Goal: Task Accomplishment & Management: Complete application form

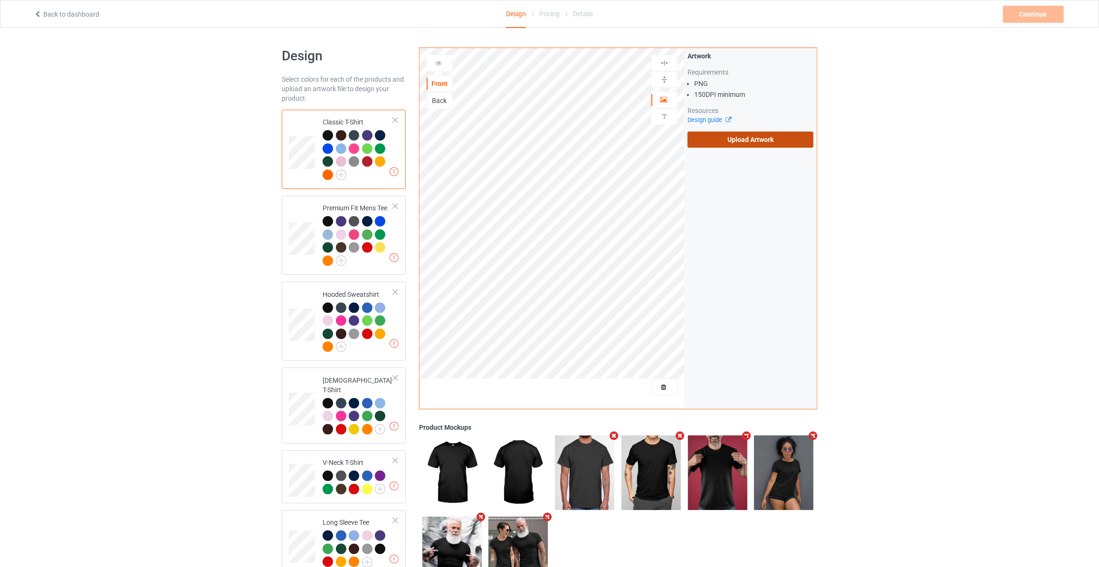
click at [739, 135] on label "Upload Artwork" at bounding box center [750, 140] width 126 height 16
click at [0, 0] on input "Upload Artwork" at bounding box center [0, 0] width 0 height 0
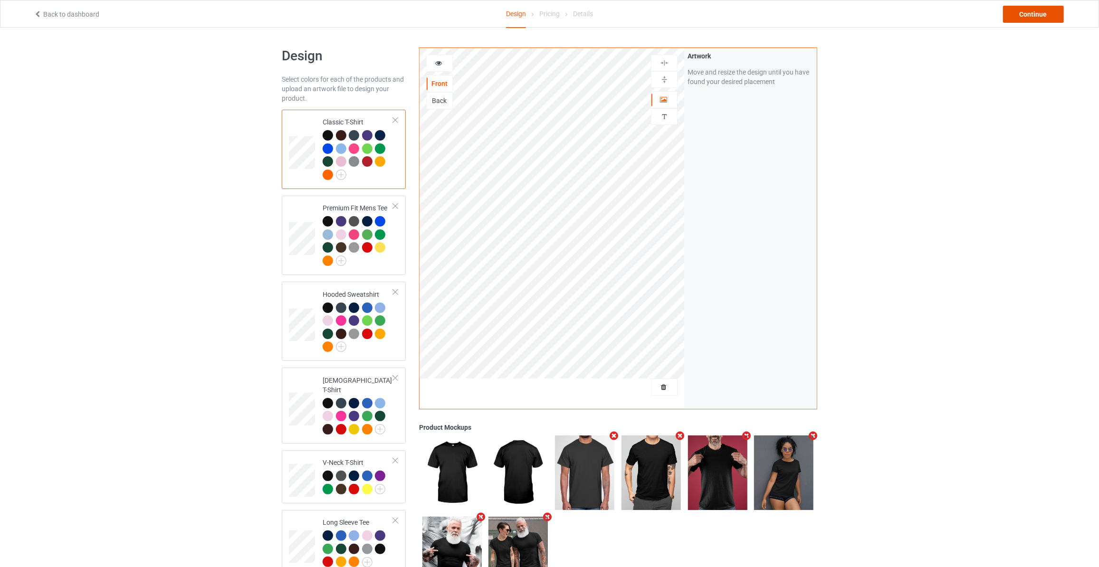
click at [1016, 16] on div "Continue" at bounding box center [1033, 14] width 61 height 17
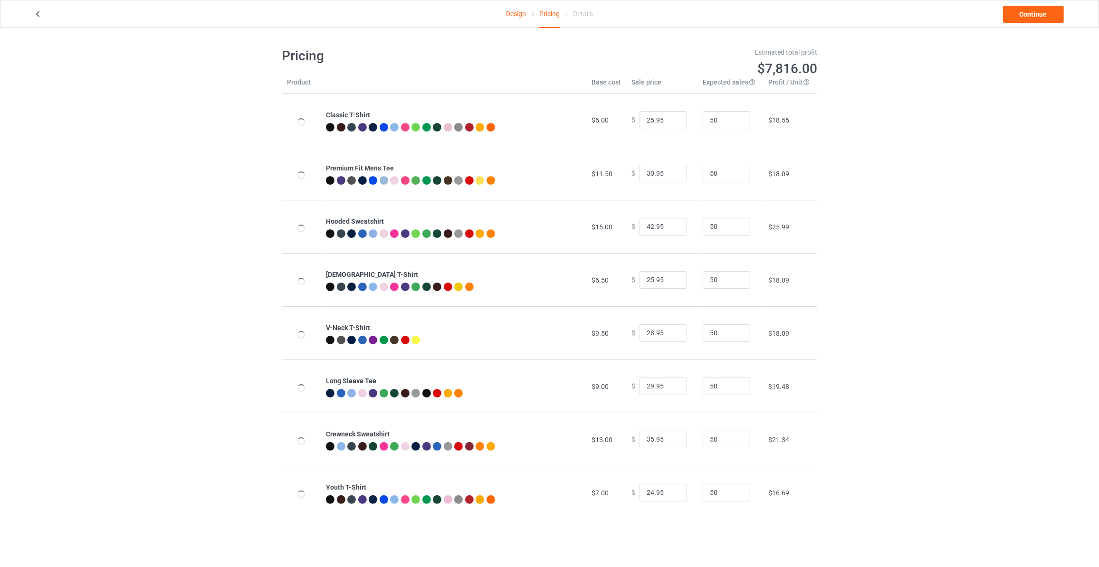
click at [1016, 16] on link "Continue" at bounding box center [1033, 14] width 61 height 17
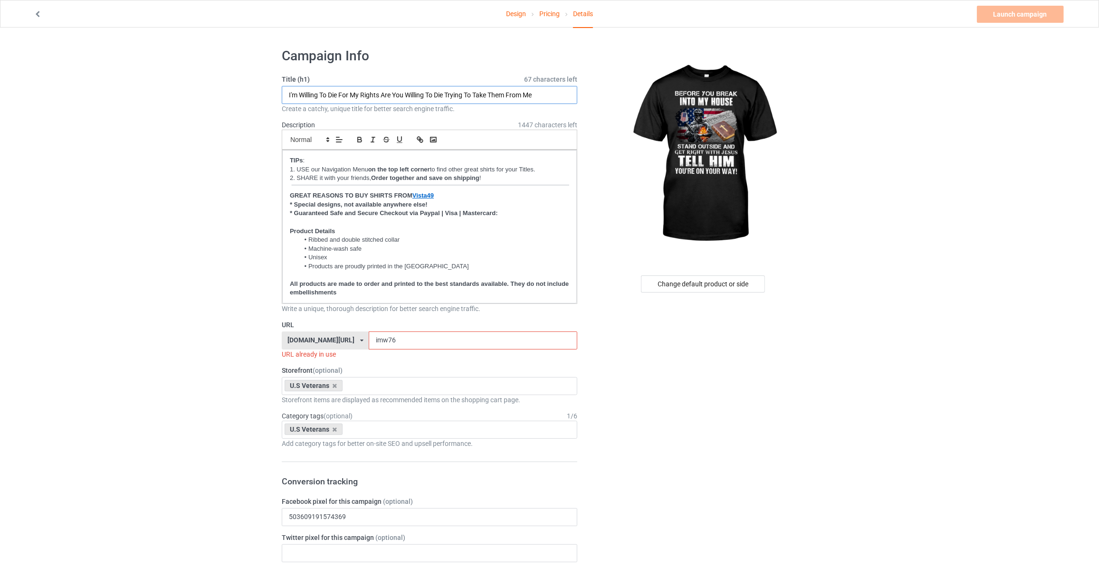
click at [351, 97] on input "I'm Willing To Die For My Rights Are You Willing To Die Trying To Take Them Fro…" at bounding box center [429, 95] width 295 height 18
paste input "Before You Break Into My House Stand Outside And Get Right With [PERSON_NAME] T…"
type input "Before You Break Into My House Stand Outside And Get Right With [PERSON_NAME] T…"
drag, startPoint x: 386, startPoint y: 339, endPoint x: 181, endPoint y: 332, distance: 204.9
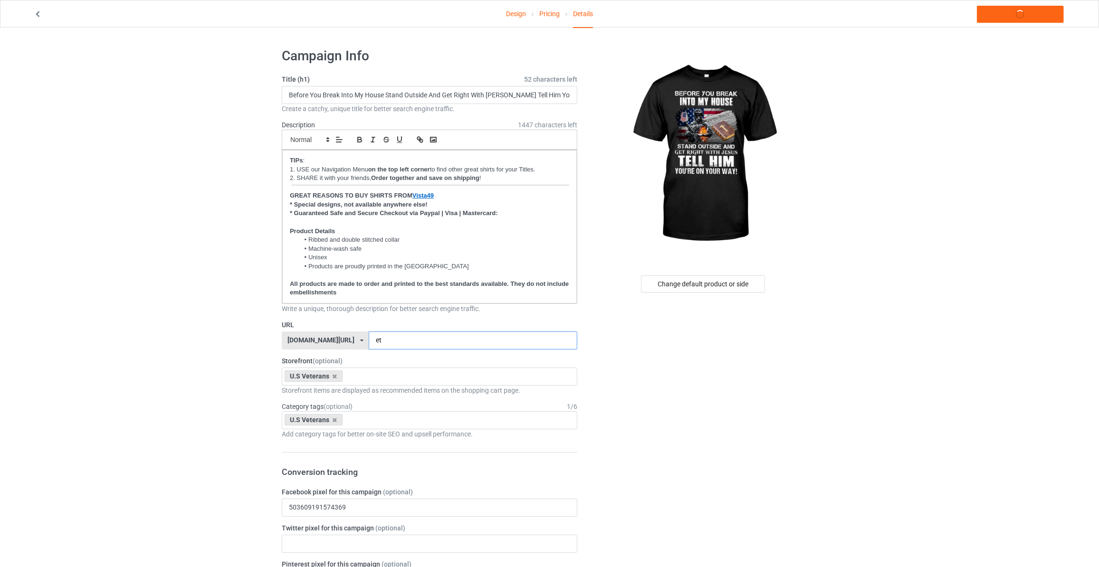
type input "e"
type input "bet198"
click at [1002, 20] on link "Launch campaign" at bounding box center [1020, 14] width 87 height 17
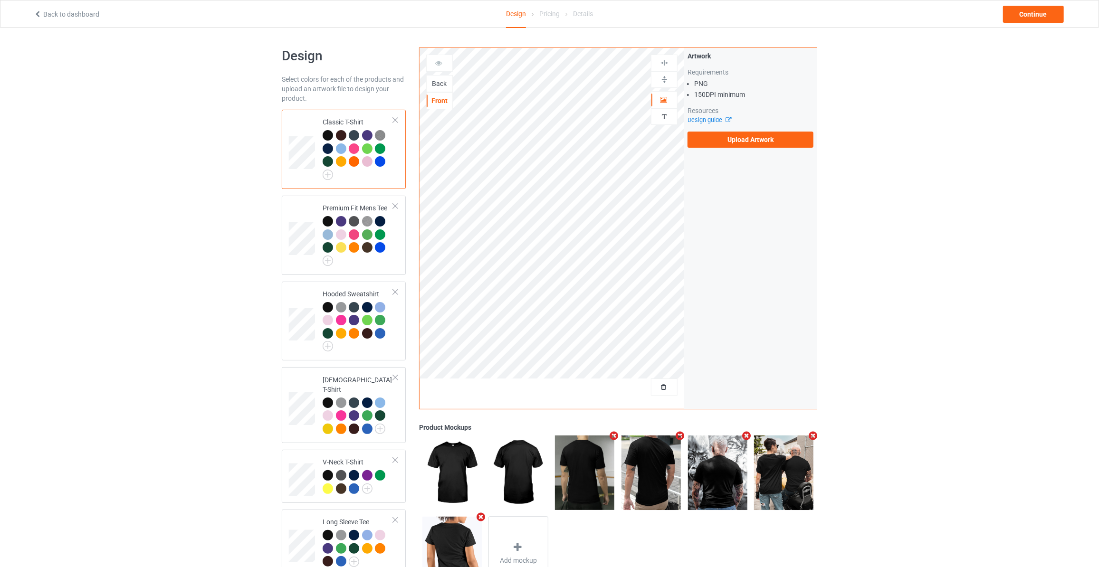
click at [436, 75] on div "Back" at bounding box center [439, 83] width 27 height 17
click at [443, 80] on div "Back" at bounding box center [440, 83] width 26 height 9
click at [727, 142] on label "Upload Artwork" at bounding box center [750, 140] width 126 height 16
click at [0, 0] on input "Upload Artwork" at bounding box center [0, 0] width 0 height 0
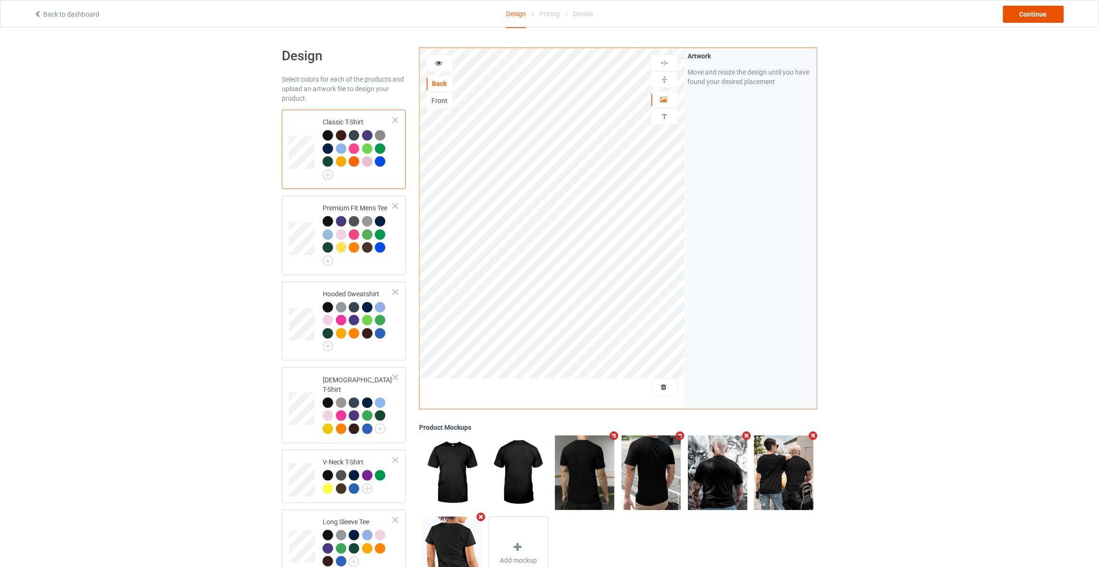
click at [1029, 18] on div "Continue" at bounding box center [1033, 14] width 61 height 17
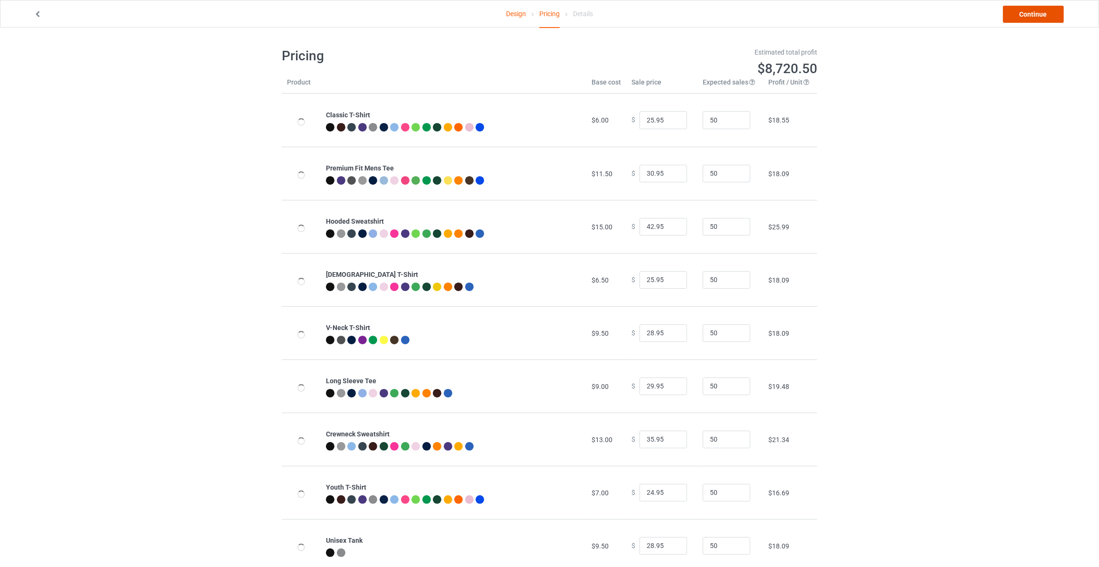
click at [1029, 18] on link "Continue" at bounding box center [1033, 14] width 61 height 17
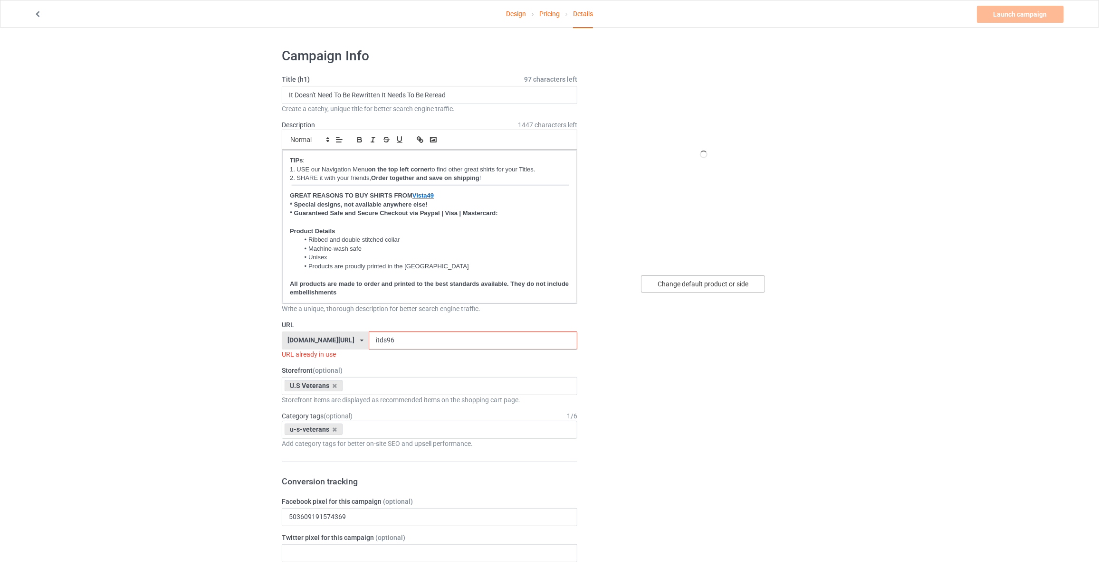
click at [722, 283] on div "Change default product or side" at bounding box center [703, 283] width 124 height 17
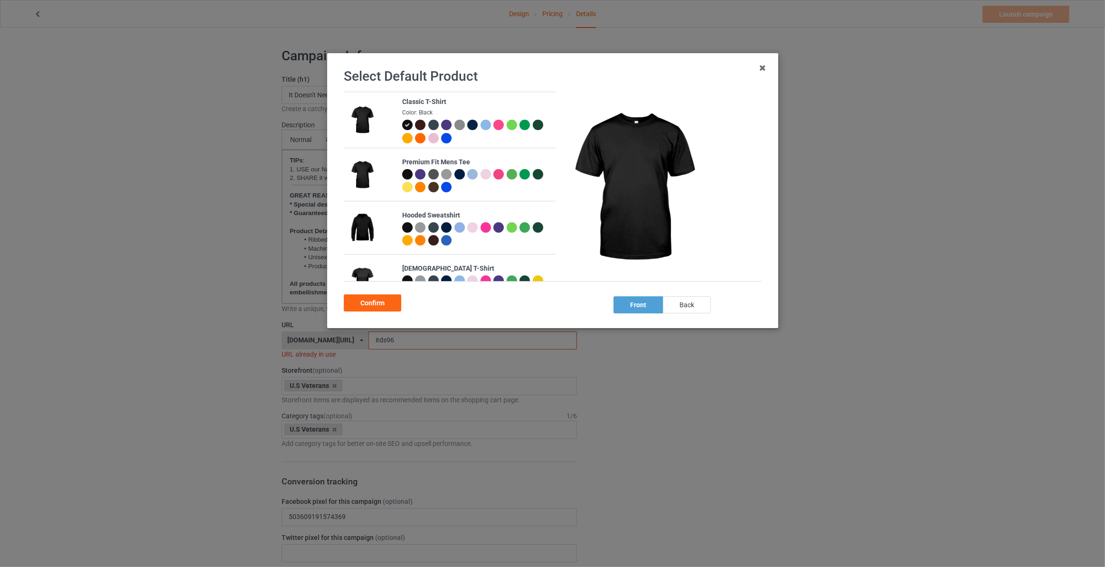
click at [686, 306] on div "back" at bounding box center [687, 304] width 48 height 17
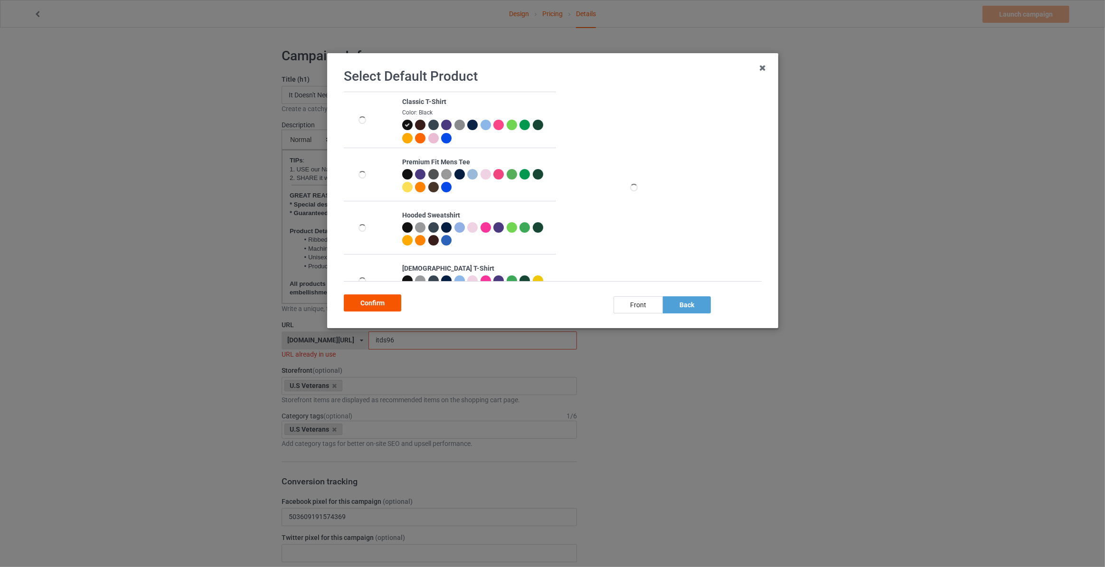
click at [374, 307] on div "Confirm" at bounding box center [372, 302] width 57 height 17
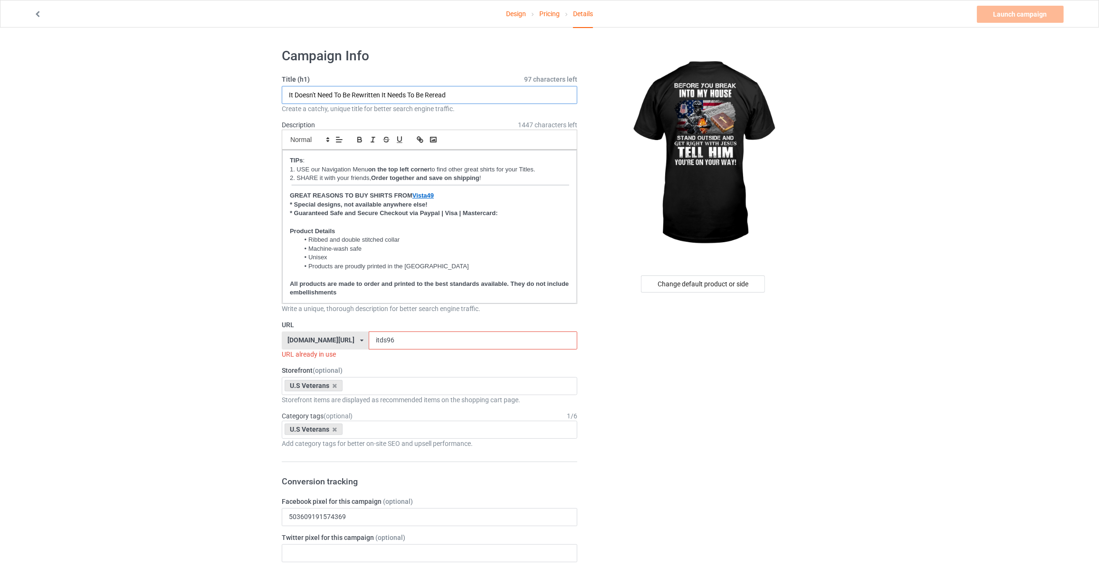
click at [471, 89] on input "It Doesn't Need To Be Rewritten It Needs To Be Reread" at bounding box center [429, 95] width 295 height 18
type input "Before You Break Into My House Stand Outside And Get Right With Jesus Tell Him …"
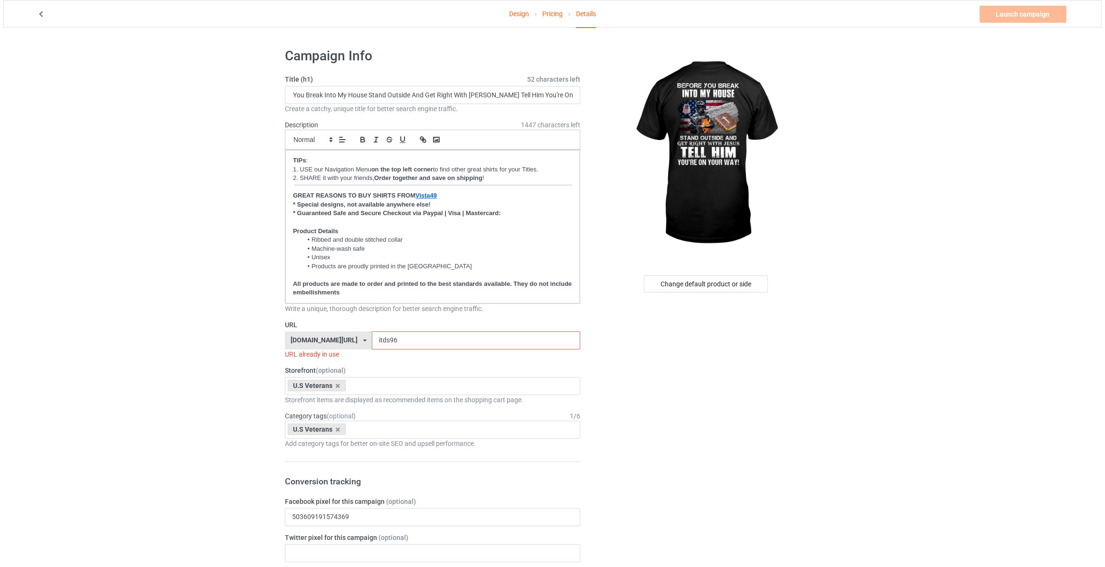
scroll to position [0, 0]
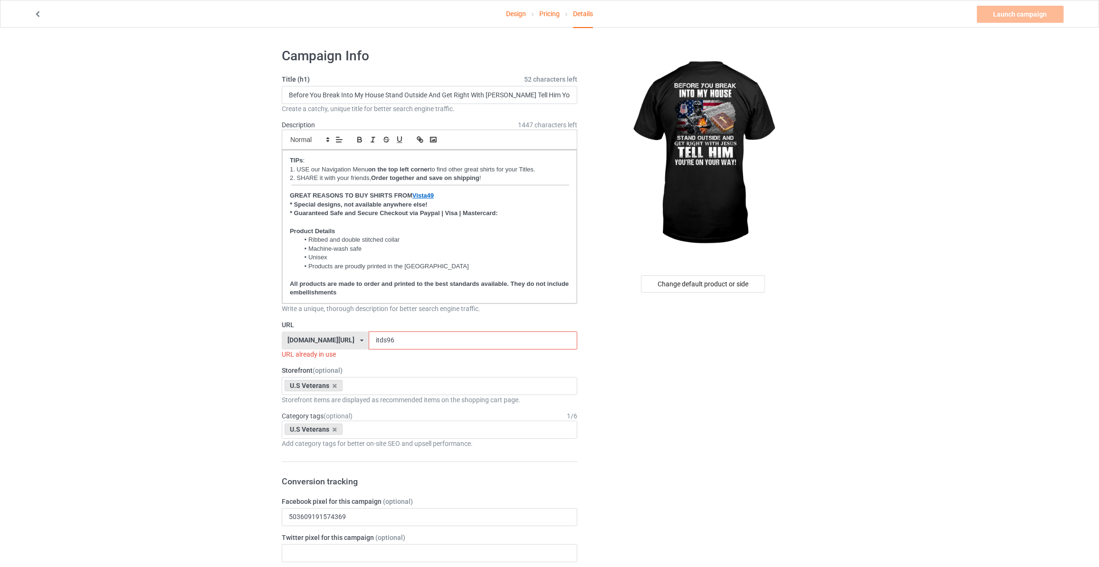
drag, startPoint x: 127, startPoint y: 229, endPoint x: 201, endPoint y: 281, distance: 90.8
drag, startPoint x: 403, startPoint y: 342, endPoint x: 175, endPoint y: 335, distance: 228.1
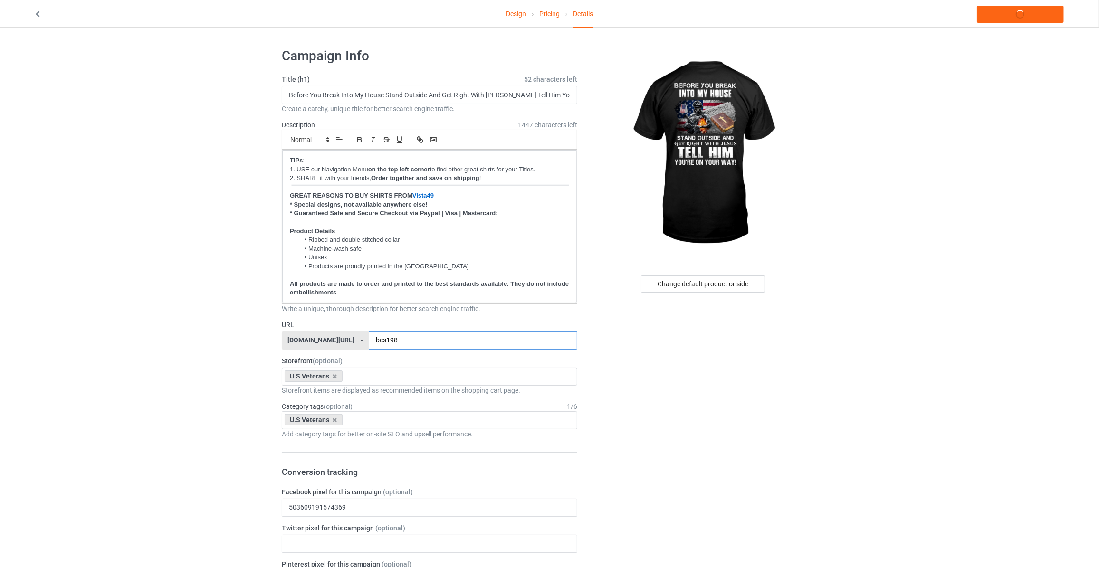
type input "bes198"
click at [1026, 19] on link "Launch campaign" at bounding box center [1020, 14] width 87 height 17
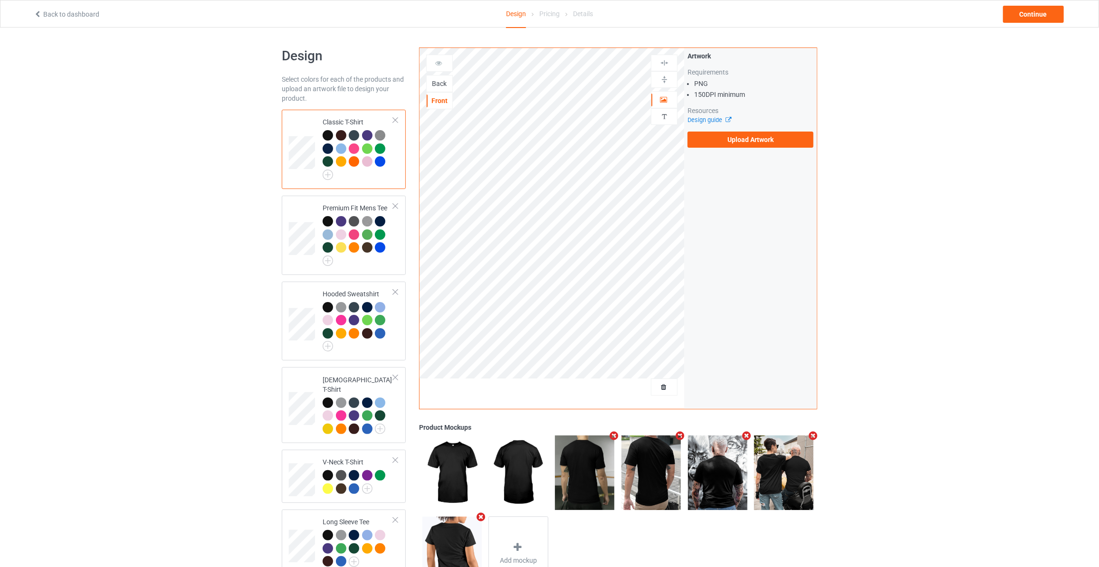
click at [437, 80] on div "Back" at bounding box center [440, 83] width 26 height 9
click at [745, 142] on label "Upload Artwork" at bounding box center [750, 140] width 126 height 16
click at [0, 0] on input "Upload Artwork" at bounding box center [0, 0] width 0 height 0
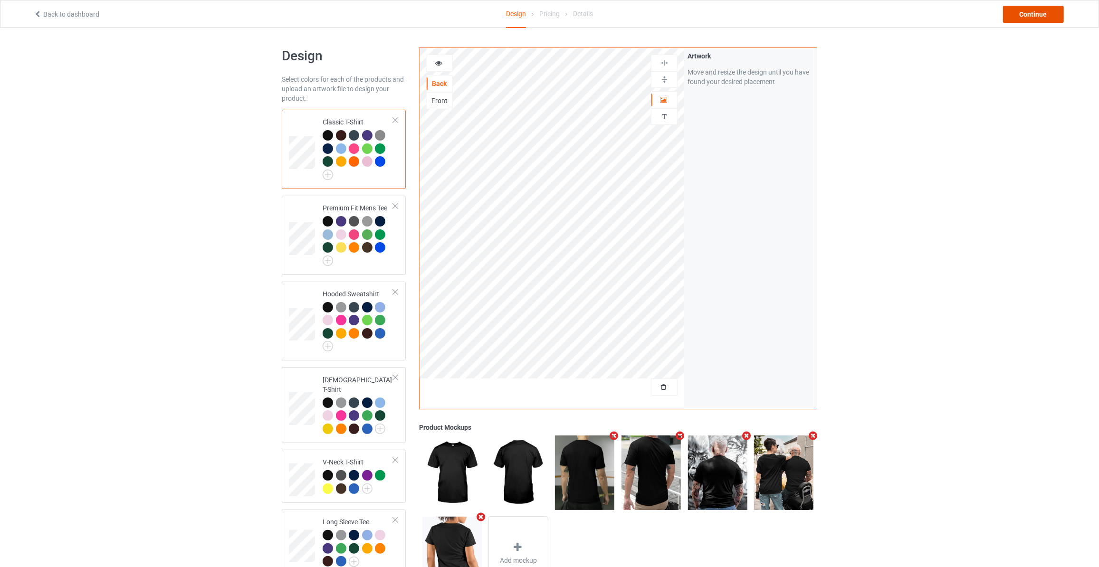
click at [1040, 19] on div "Continue" at bounding box center [1033, 14] width 61 height 17
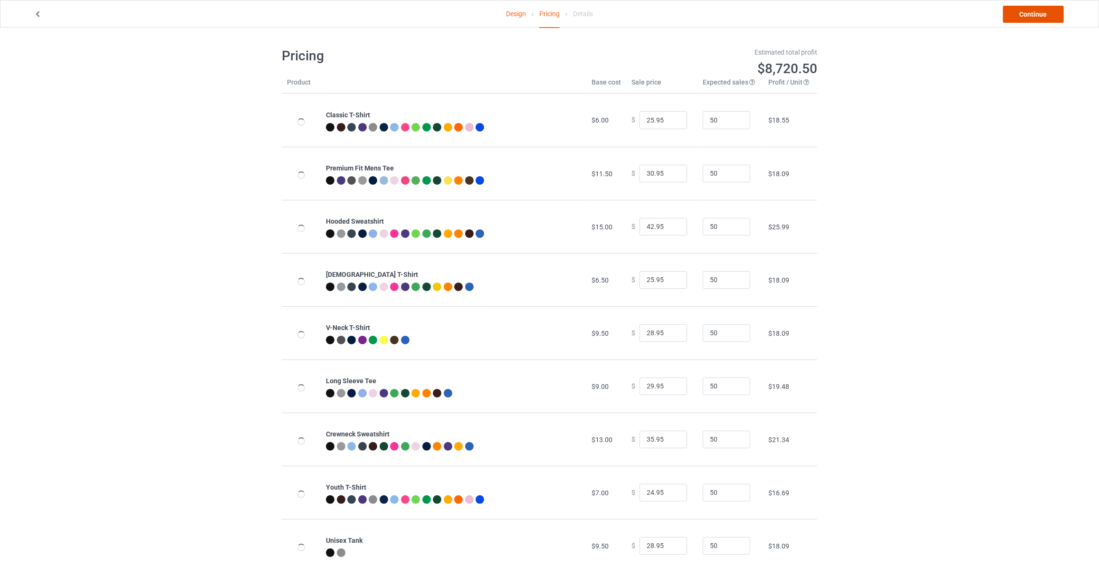
click at [1040, 19] on link "Continue" at bounding box center [1033, 14] width 61 height 17
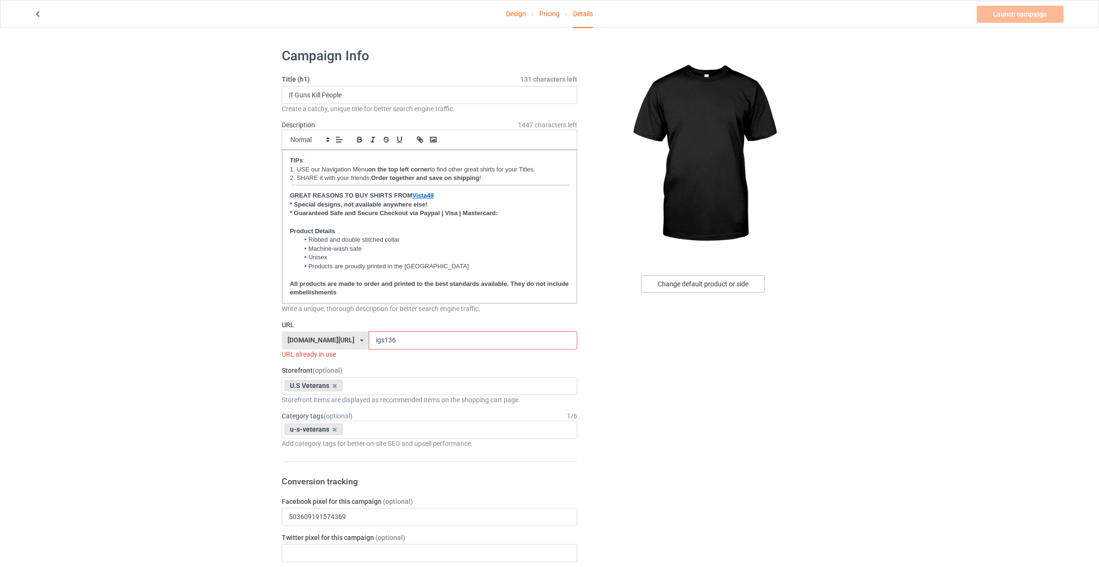
click at [704, 284] on div "Change default product or side" at bounding box center [703, 283] width 124 height 17
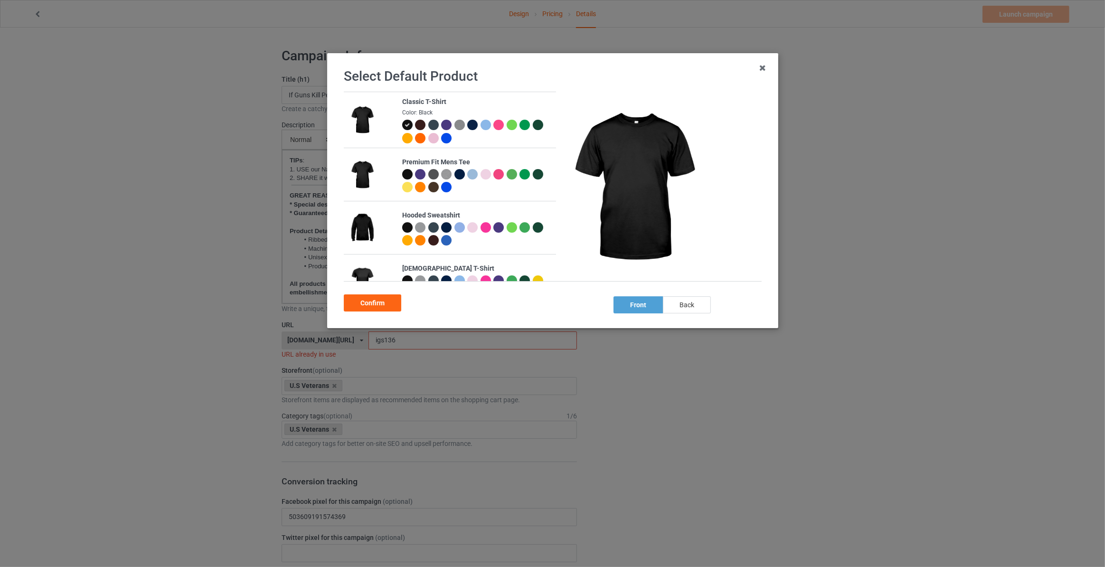
click at [686, 303] on div "back" at bounding box center [687, 304] width 48 height 17
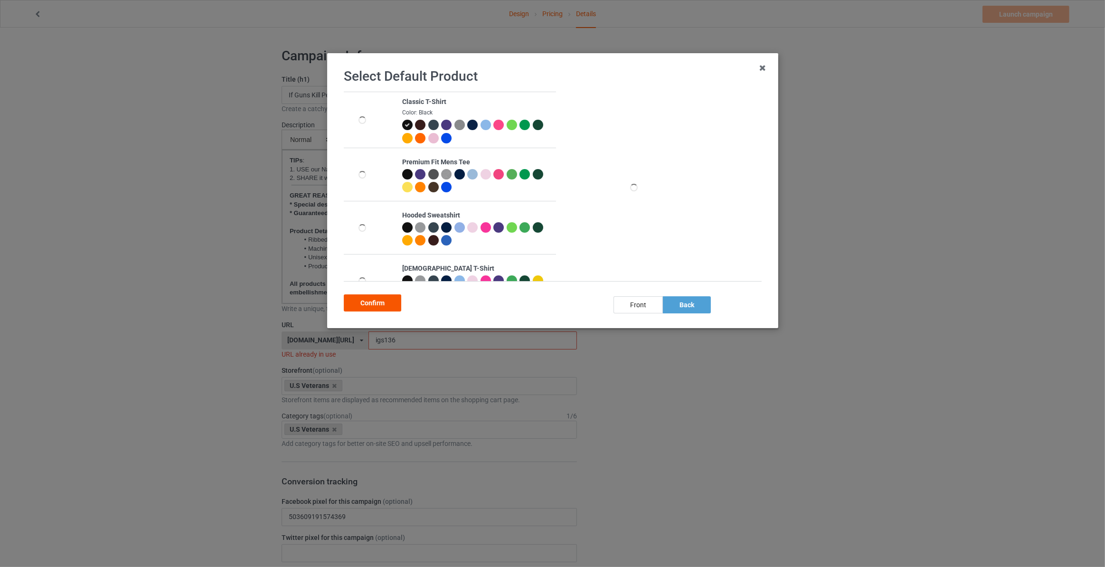
click at [361, 304] on div "Confirm" at bounding box center [372, 302] width 57 height 17
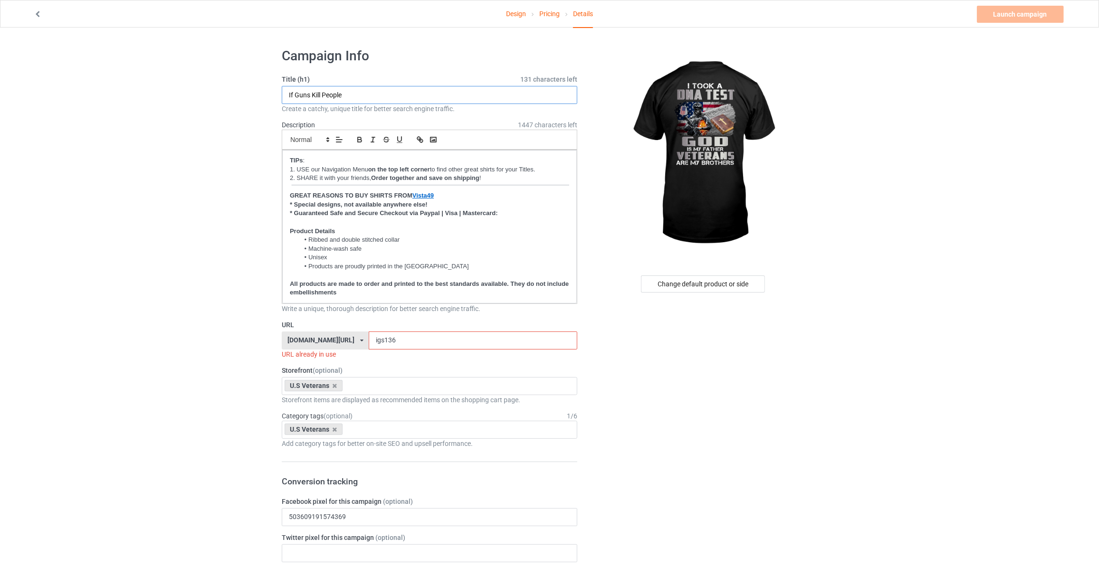
click at [361, 95] on input "If Guns Kill People" at bounding box center [429, 95] width 295 height 18
type input "I Took A DNA Test God Is My Father Veterans Are My Brothers"
drag, startPoint x: 488, startPoint y: 95, endPoint x: 151, endPoint y: 68, distance: 337.9
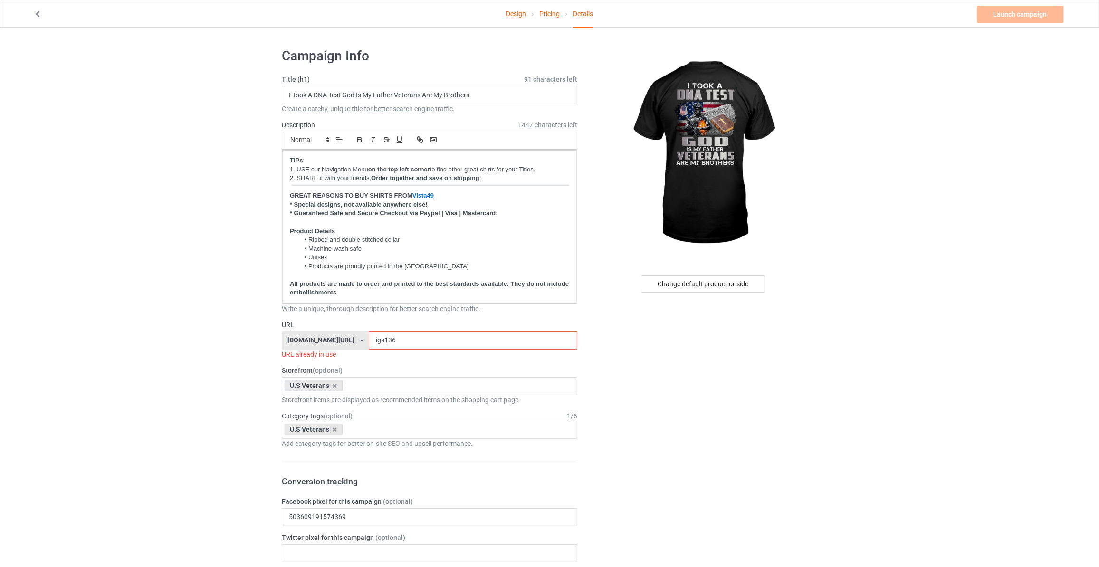
drag, startPoint x: 394, startPoint y: 336, endPoint x: 55, endPoint y: 312, distance: 339.5
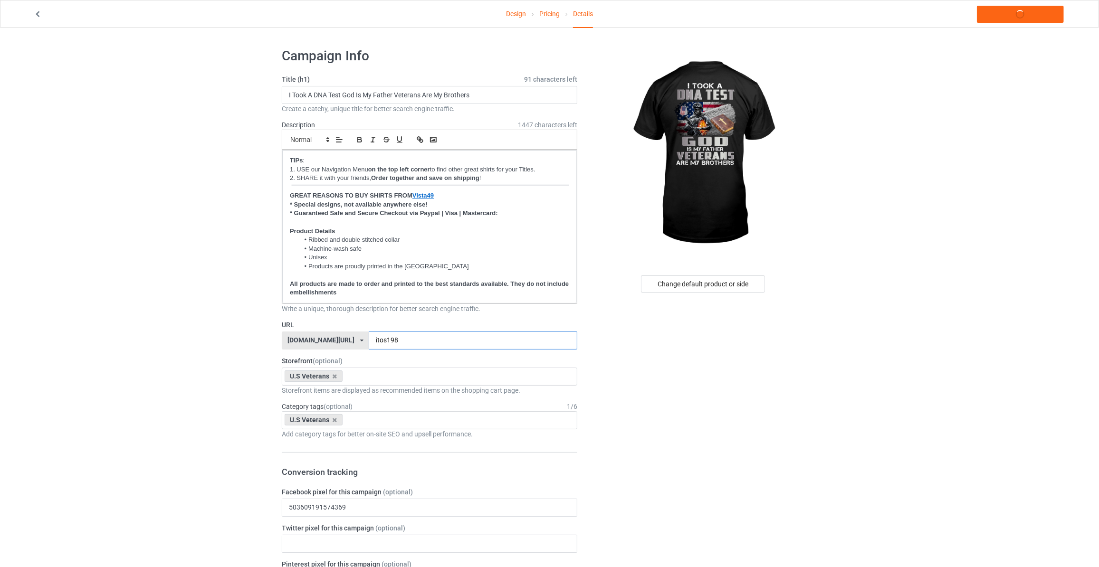
type input "itos198"
click at [1020, 15] on link "Launch campaign" at bounding box center [1020, 14] width 87 height 17
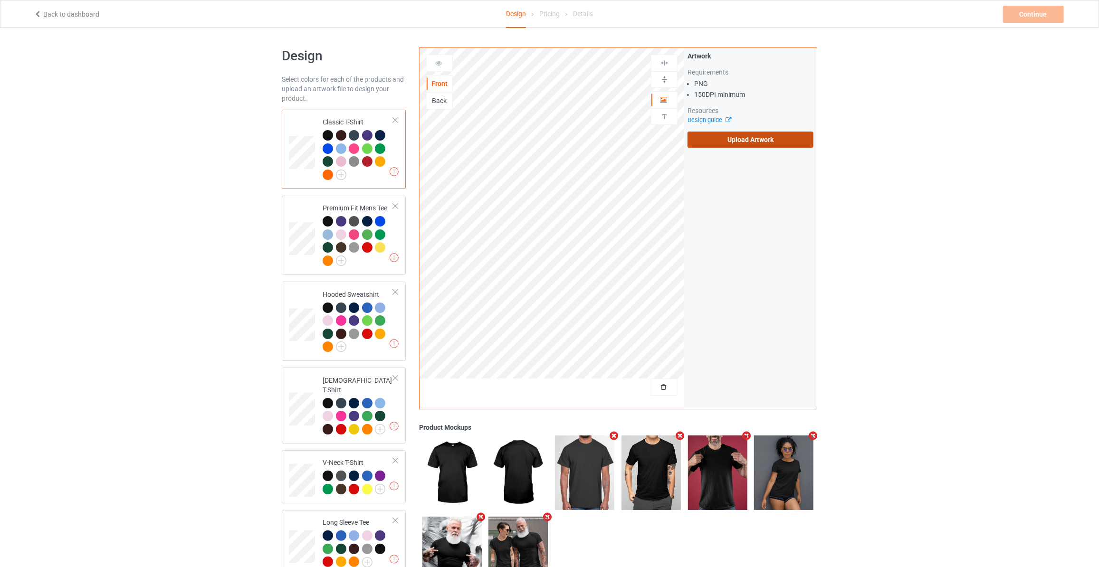
click at [742, 140] on label "Upload Artwork" at bounding box center [750, 140] width 126 height 16
click at [0, 0] on input "Upload Artwork" at bounding box center [0, 0] width 0 height 0
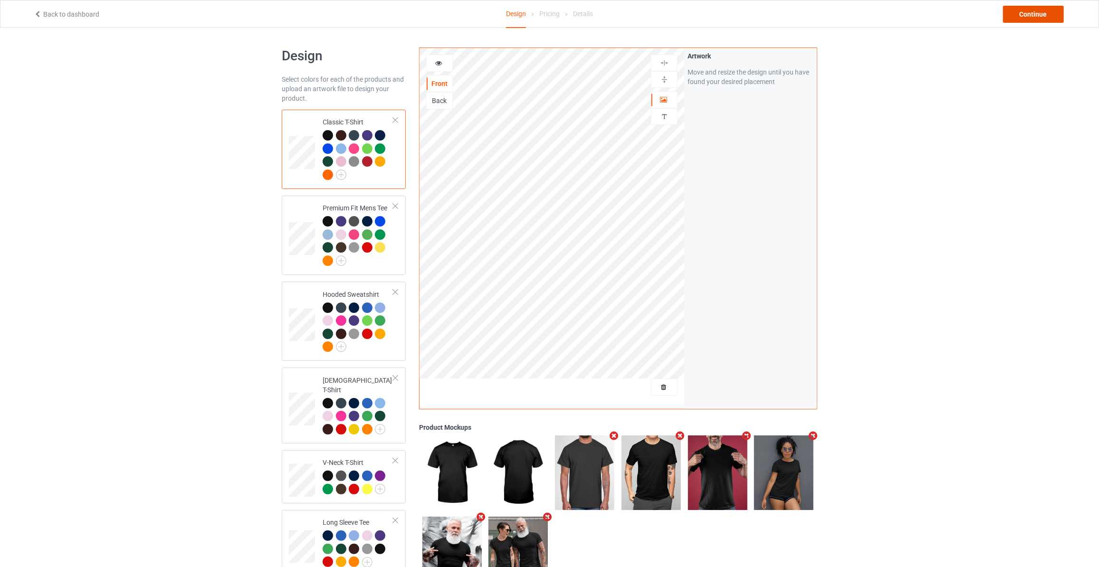
click at [1041, 18] on div "Continue" at bounding box center [1033, 14] width 61 height 17
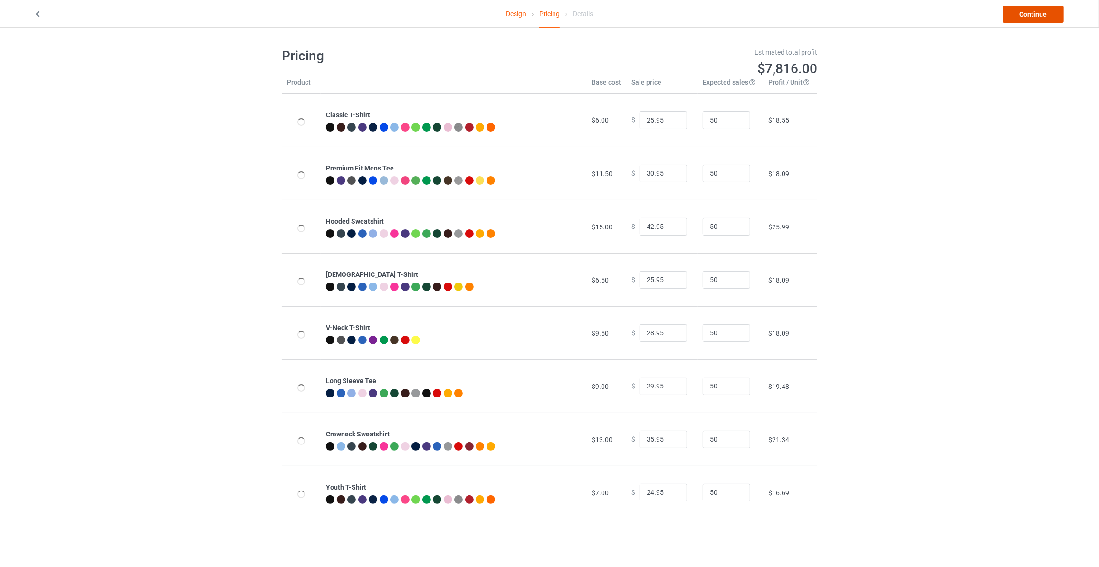
click at [1041, 18] on link "Continue" at bounding box center [1033, 14] width 61 height 17
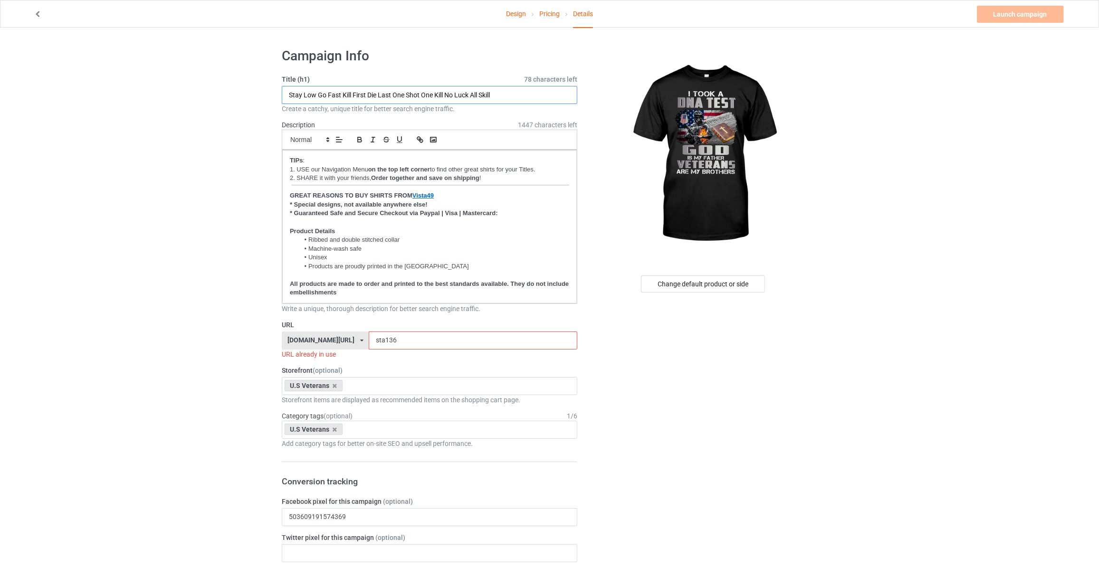
click at [470, 90] on input "Stay Low Go Fast Kill First Die Last One Shot One Kill No Luck All Skill" at bounding box center [429, 95] width 295 height 18
click at [515, 94] on input "Stay Low Go Fast Kill First Die Last One Shot One Kill No Luck All Skill" at bounding box center [429, 95] width 295 height 18
paste input "I Took A DNA Test God Is My Father Veterans Are My Brothers"
type input "I Took A DNA Test God Is My Father Veterans Are My Brothers"
drag, startPoint x: 403, startPoint y: 339, endPoint x: 0, endPoint y: 292, distance: 406.1
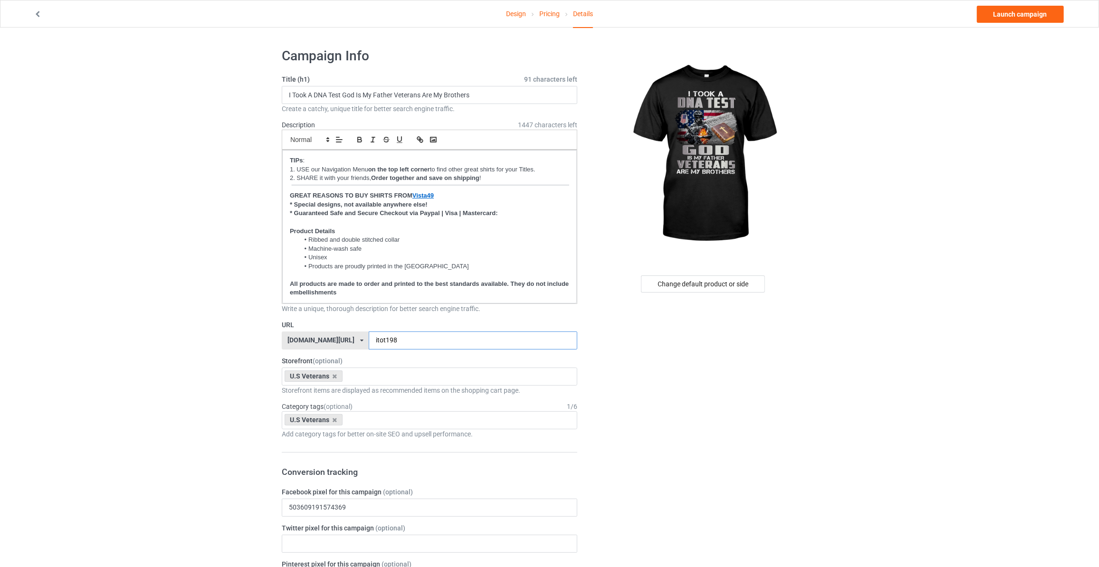
type input "itot198"
click at [1017, 17] on link "Launch campaign" at bounding box center [1020, 14] width 87 height 17
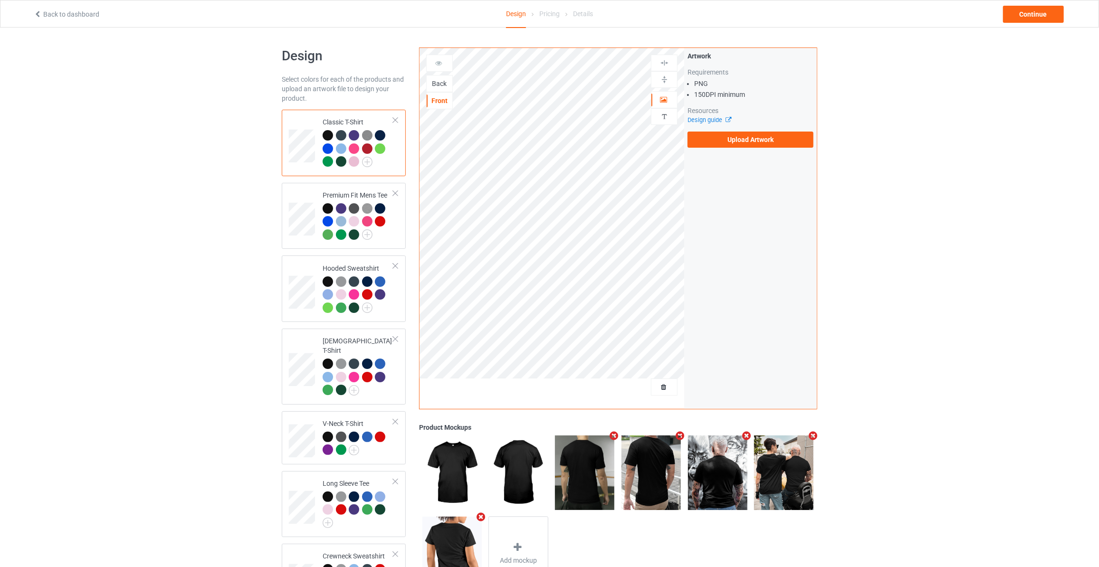
click at [443, 77] on div "Back" at bounding box center [439, 83] width 27 height 17
click at [436, 80] on div "Back" at bounding box center [440, 83] width 26 height 9
click at [714, 144] on label "Upload Artwork" at bounding box center [750, 140] width 126 height 16
click at [0, 0] on input "Upload Artwork" at bounding box center [0, 0] width 0 height 0
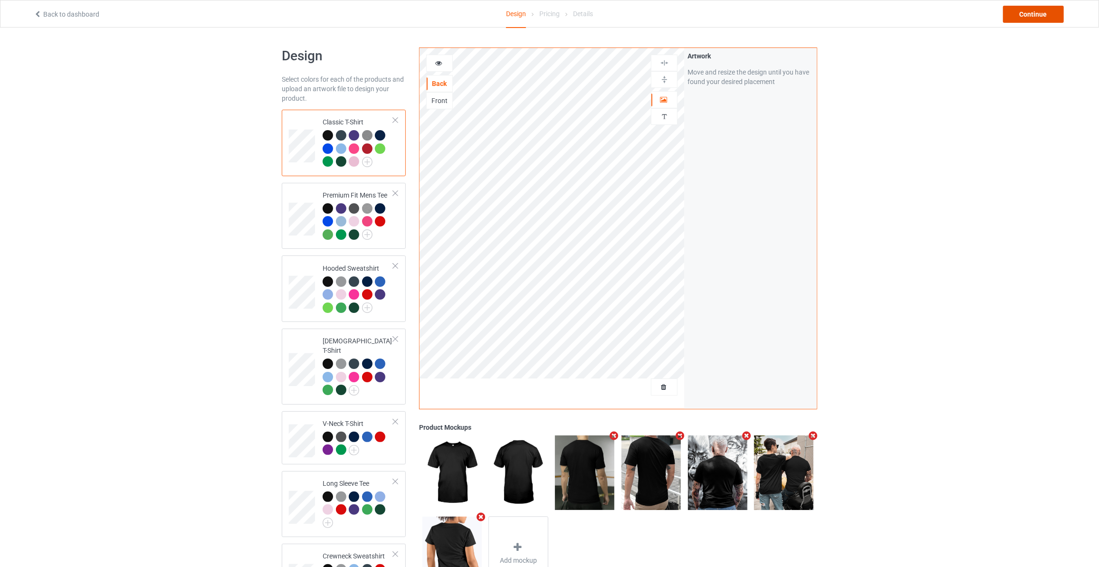
click at [1037, 20] on div "Continue" at bounding box center [1033, 14] width 61 height 17
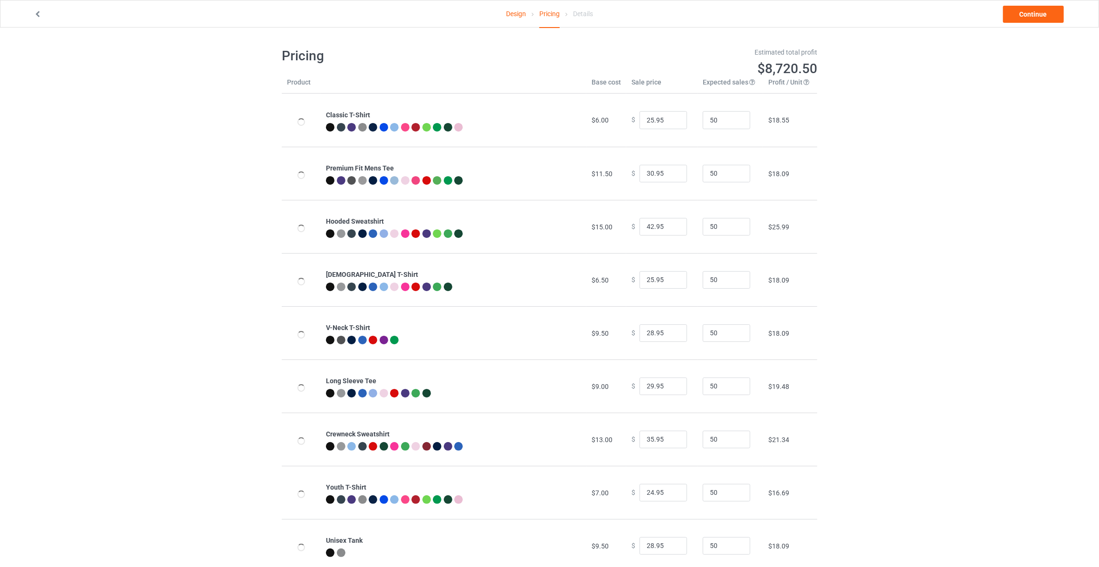
click at [1037, 20] on link "Continue" at bounding box center [1033, 14] width 61 height 17
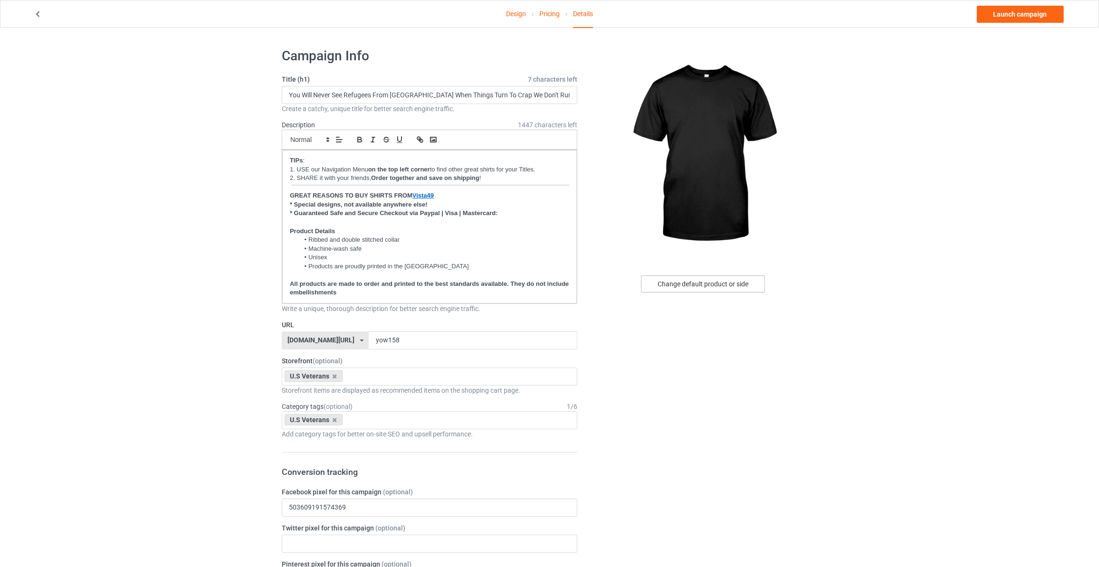
click at [703, 292] on div "Change default product or side" at bounding box center [703, 283] width 124 height 17
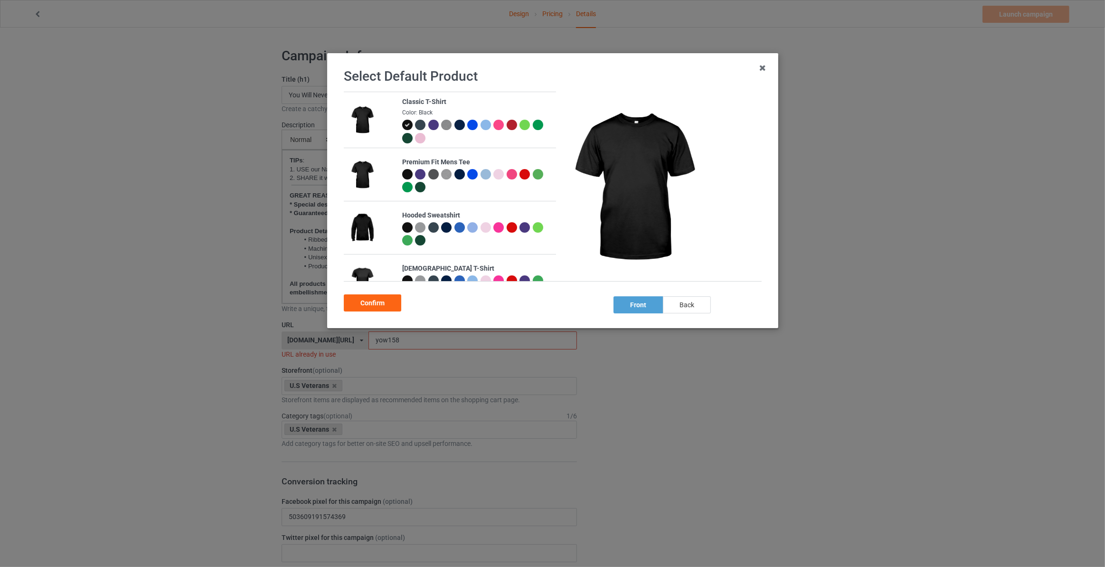
click at [695, 306] on div "back" at bounding box center [687, 304] width 48 height 17
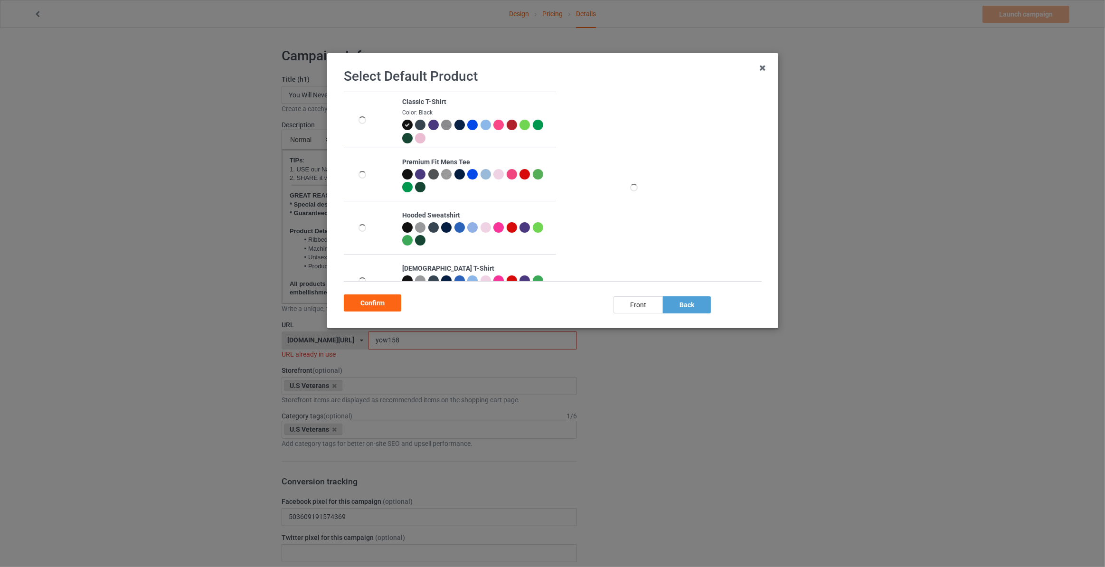
click at [366, 302] on div "Confirm" at bounding box center [372, 302] width 57 height 17
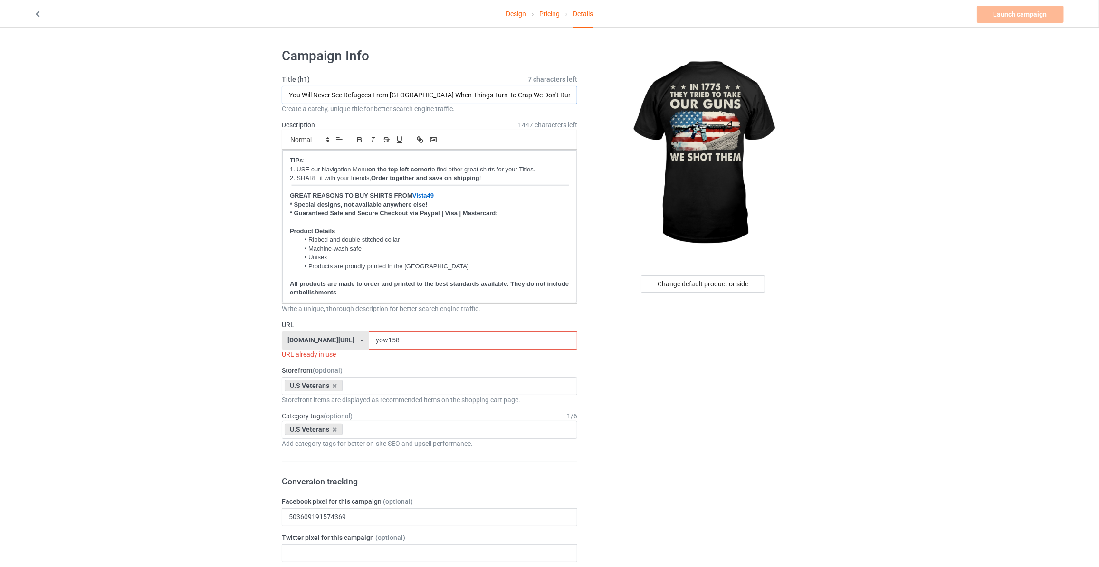
click at [416, 90] on input "You Will Never See Refugees From America When Things Turn To Crap We Don't Run …" at bounding box center [429, 95] width 295 height 18
type input "In [DATE] They Tried To Take Our Guns We Shot Them"
drag, startPoint x: 386, startPoint y: 345, endPoint x: 79, endPoint y: 323, distance: 307.6
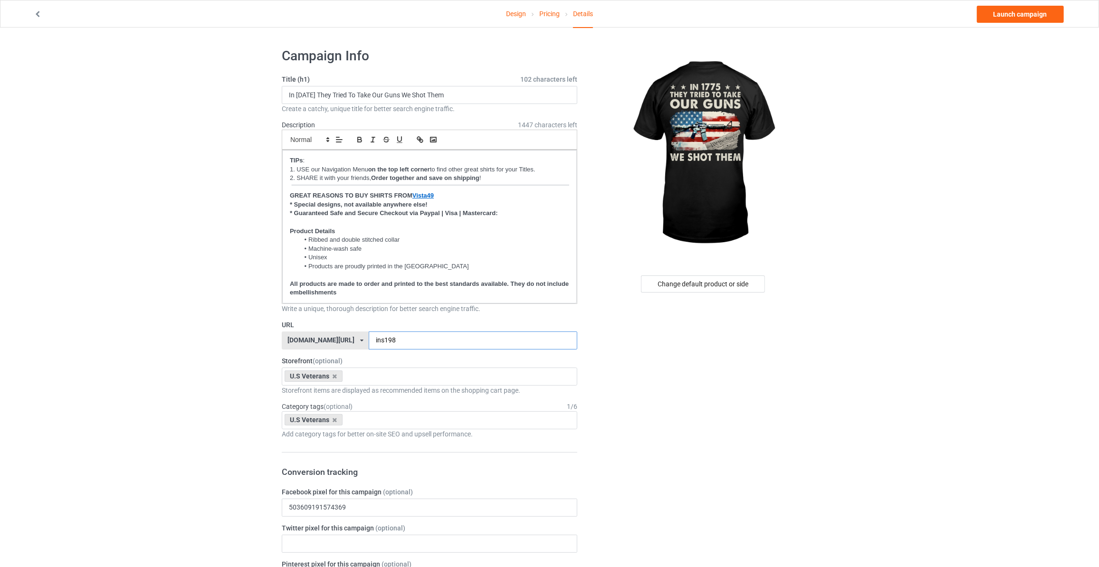
type input "ins198"
drag, startPoint x: 986, startPoint y: 94, endPoint x: 986, endPoint y: 37, distance: 57.0
click at [994, 7] on link "Launch campaign" at bounding box center [1020, 14] width 87 height 17
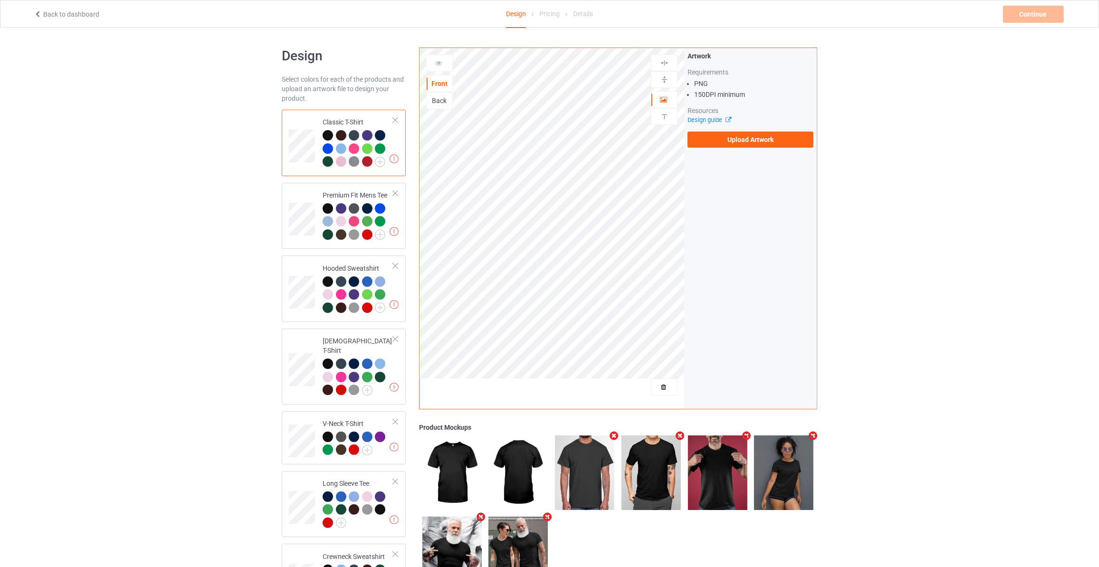
click at [769, 148] on div "Artwork Requirements PNG 150 DPI minimum Resources Design guide Upload Artwork" at bounding box center [750, 99] width 133 height 103
click at [768, 139] on label "Upload Artwork" at bounding box center [750, 140] width 126 height 16
click at [0, 0] on input "Upload Artwork" at bounding box center [0, 0] width 0 height 0
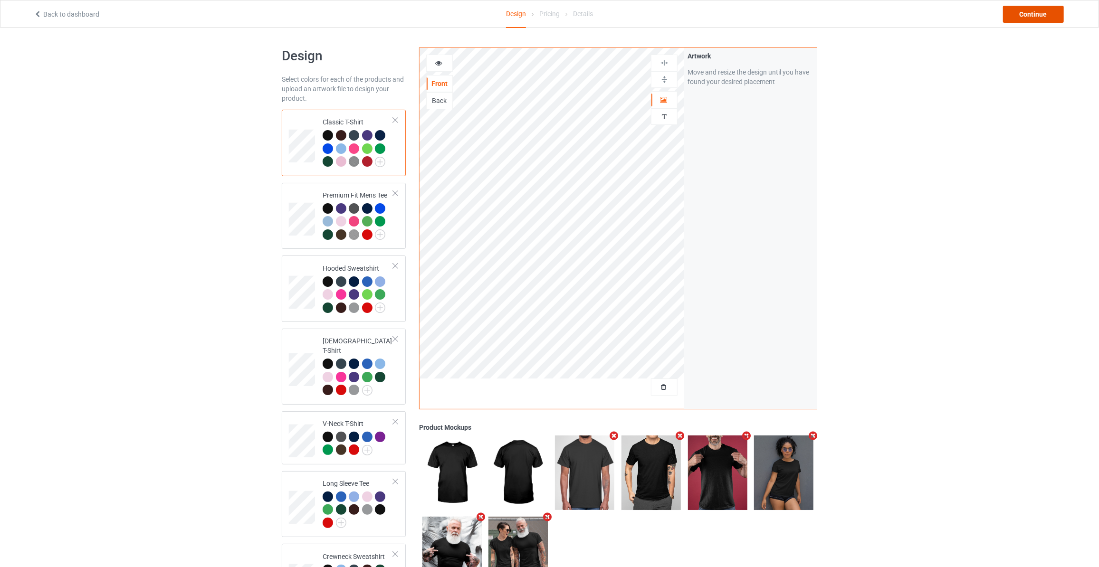
click at [1058, 15] on div "Continue" at bounding box center [1033, 14] width 61 height 17
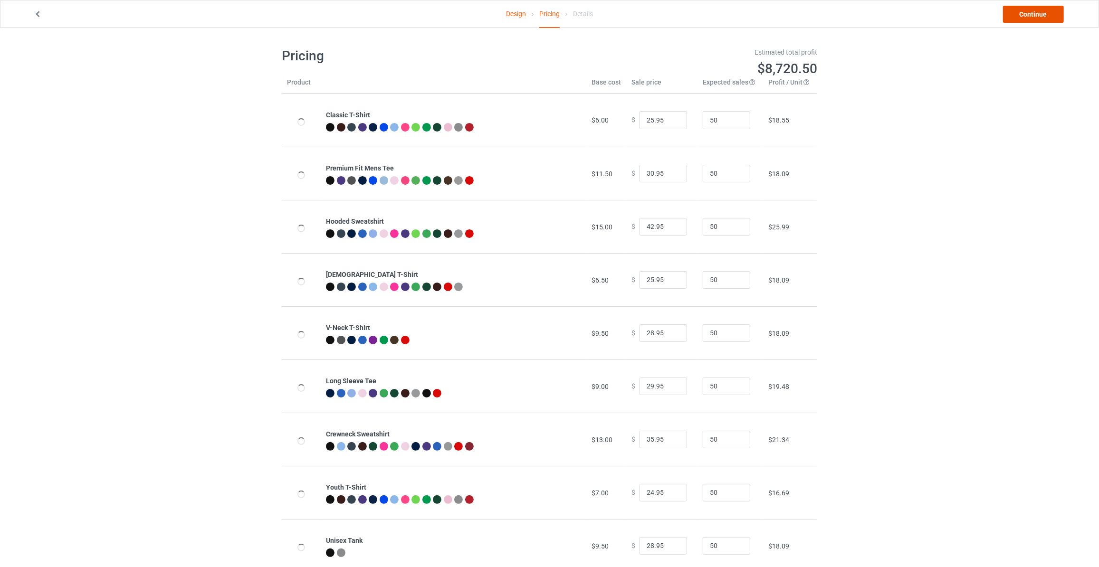
click at [1050, 15] on link "Continue" at bounding box center [1033, 14] width 61 height 17
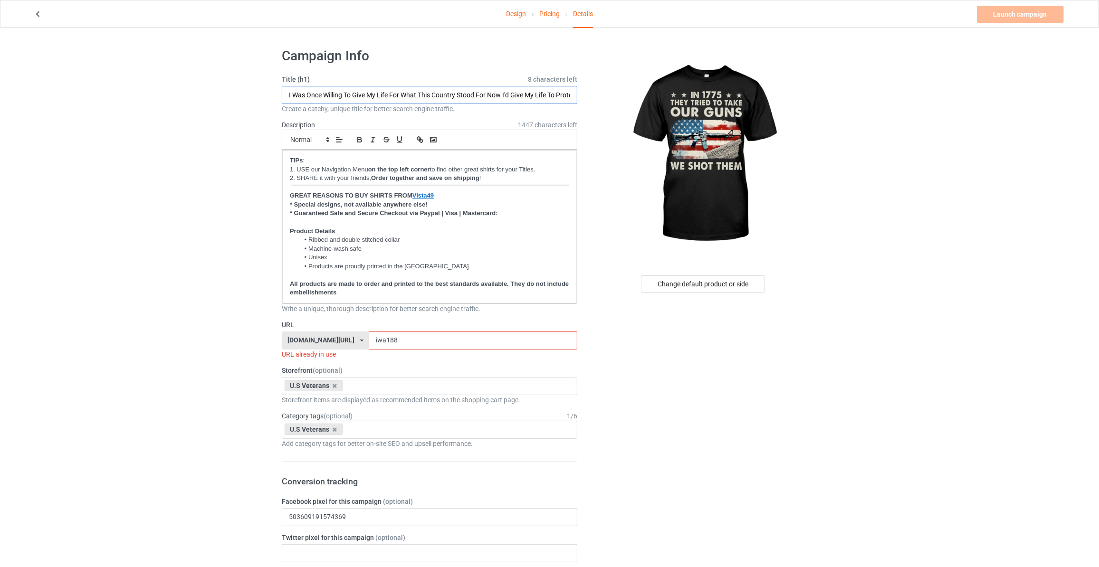
click at [494, 92] on input "I Was Once Willing To Give My Life For What This Country Stood For Now I'd Give…" at bounding box center [429, 95] width 295 height 18
click at [465, 98] on input "I Was Once Willing To Give My Life For What This Country Stood For Now I'd Give…" at bounding box center [429, 95] width 295 height 18
paste input "n 1775 They Tried To Take Our Guns We Shot Them"
type input "In [DATE] They Tried To Take Our Guns We Shot Them"
drag, startPoint x: 380, startPoint y: 337, endPoint x: 0, endPoint y: 294, distance: 383.0
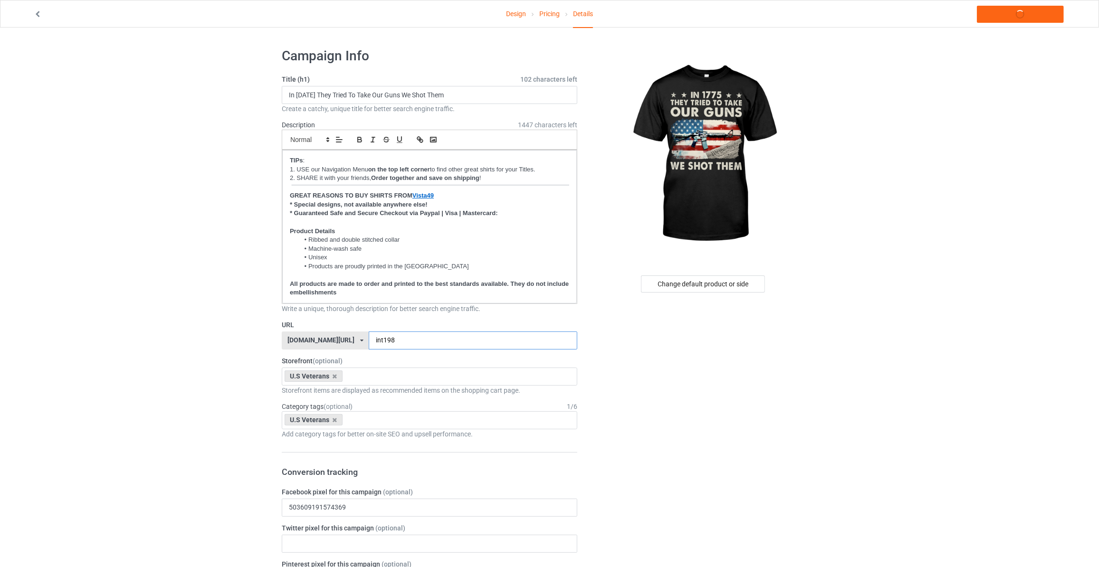
type input "int198"
click at [1007, 17] on link "Launch campaign" at bounding box center [1020, 14] width 87 height 17
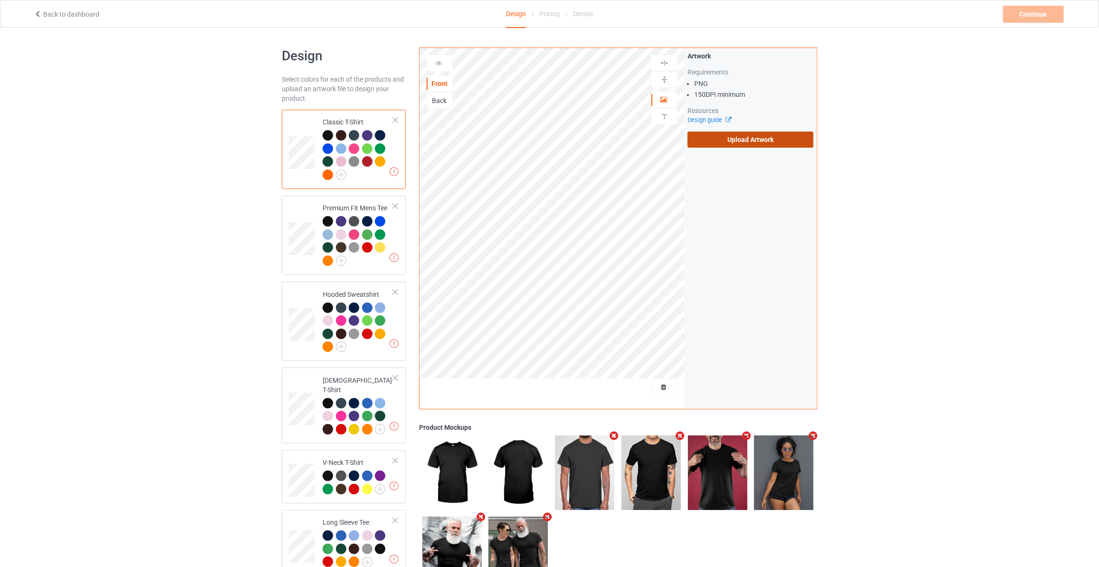
click at [764, 133] on label "Upload Artwork" at bounding box center [750, 140] width 126 height 16
click at [0, 0] on input "Upload Artwork" at bounding box center [0, 0] width 0 height 0
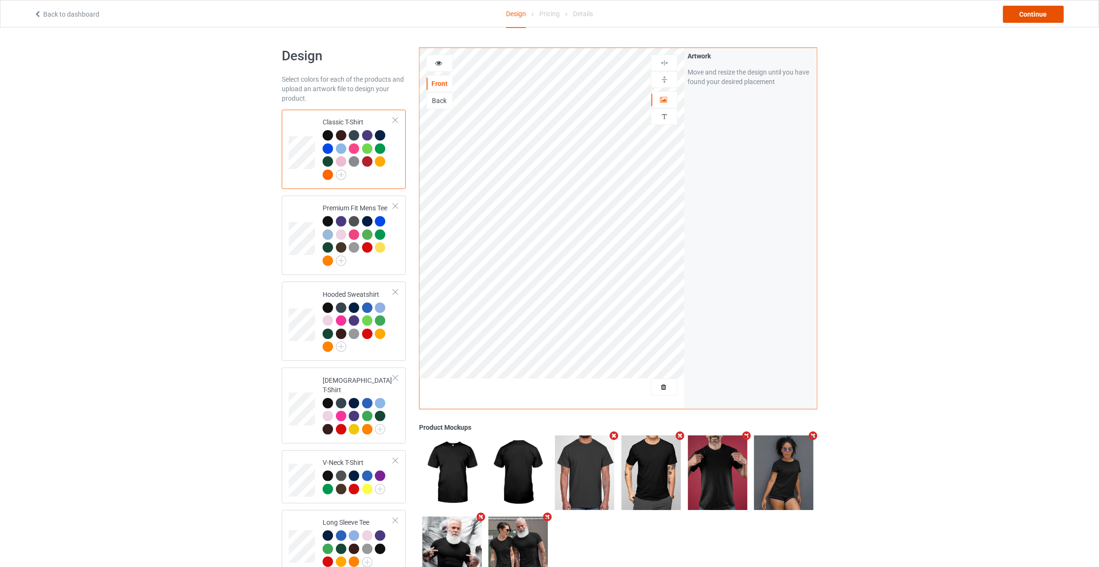
click at [1050, 9] on div "Continue" at bounding box center [1033, 14] width 61 height 17
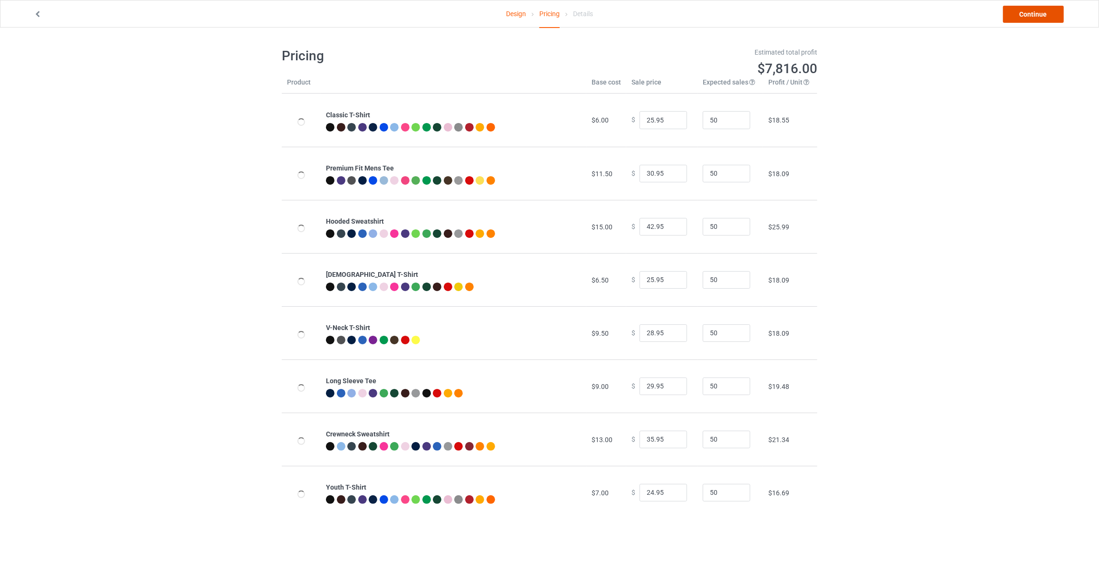
click at [1050, 9] on link "Continue" at bounding box center [1033, 14] width 61 height 17
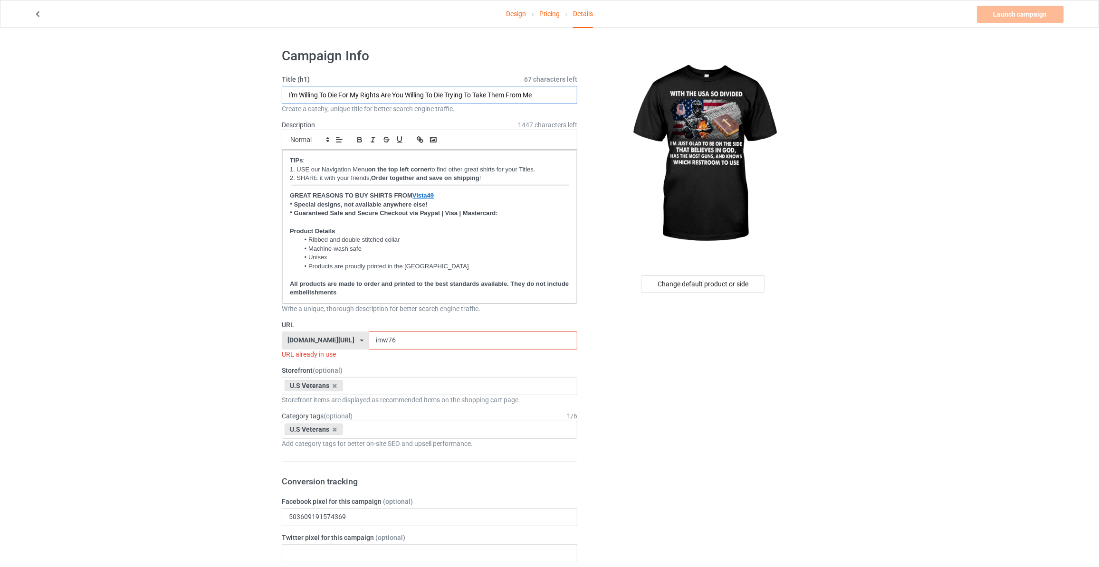
click at [363, 94] on input "I'm Willing To Die For My Rights Are You Willing To Die Trying To Take Them Fro…" at bounding box center [429, 95] width 295 height 18
type input "With The USA So Divided"
drag, startPoint x: 184, startPoint y: 233, endPoint x: 322, endPoint y: 332, distance: 170.2
click at [398, 332] on input "imw76" at bounding box center [473, 341] width 208 height 18
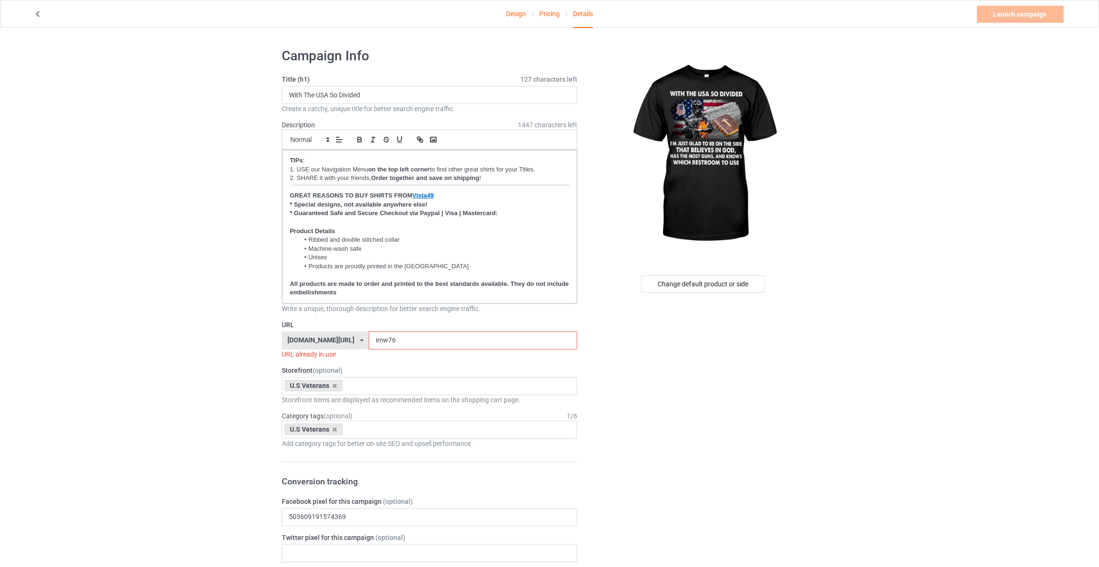
drag, startPoint x: 399, startPoint y: 341, endPoint x: 137, endPoint y: 326, distance: 261.7
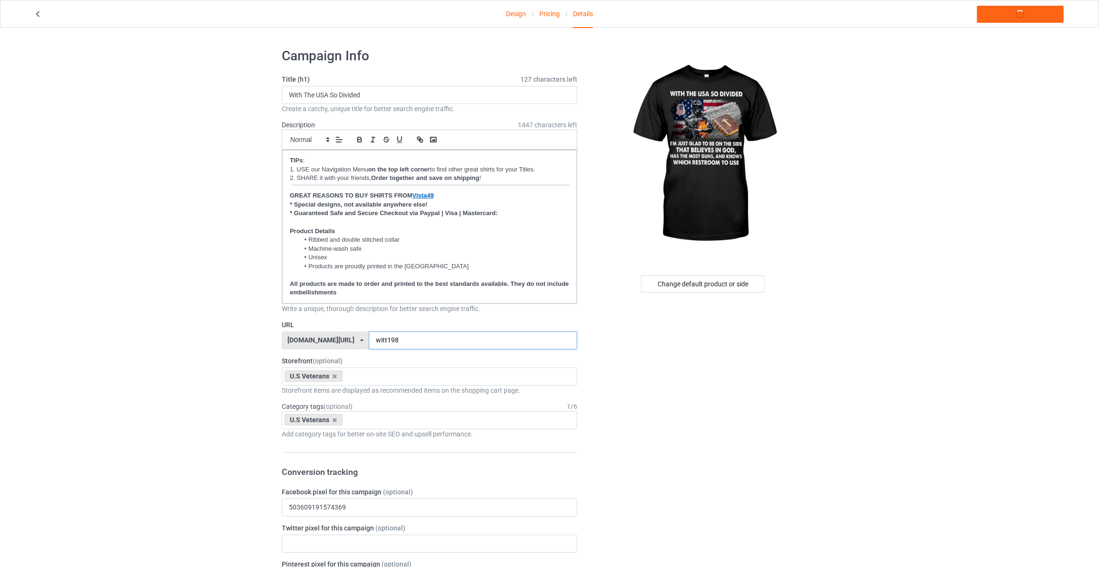
type input "witt198"
drag, startPoint x: 970, startPoint y: 99, endPoint x: 973, endPoint y: 86, distance: 13.6
click at [1016, 14] on link "Launch campaign" at bounding box center [1020, 14] width 87 height 17
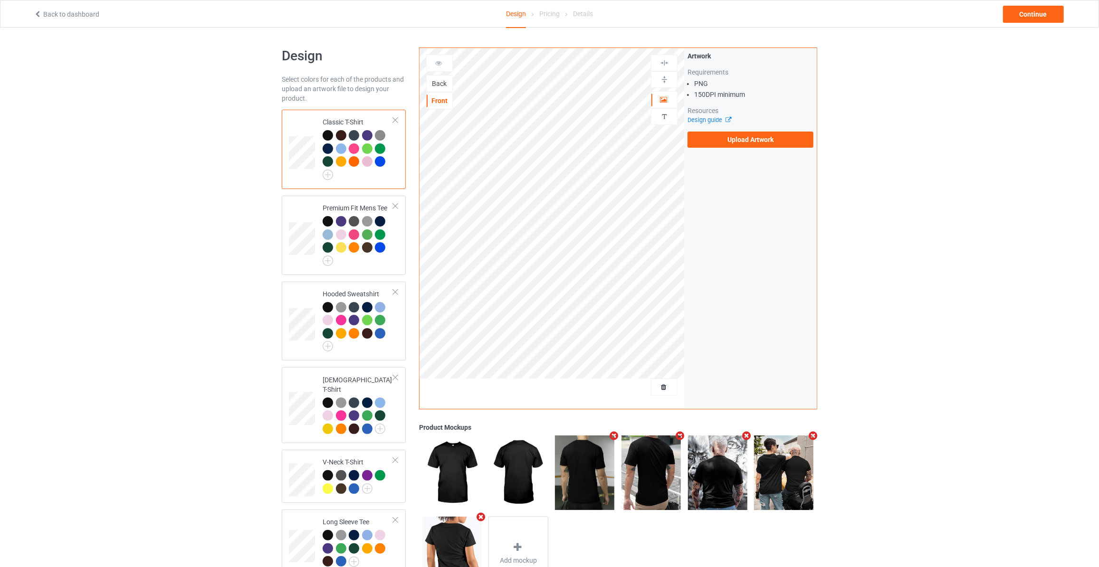
click at [437, 84] on div "Back" at bounding box center [440, 83] width 26 height 9
click at [728, 138] on label "Upload Artwork" at bounding box center [750, 140] width 126 height 16
click at [0, 0] on input "Upload Artwork" at bounding box center [0, 0] width 0 height 0
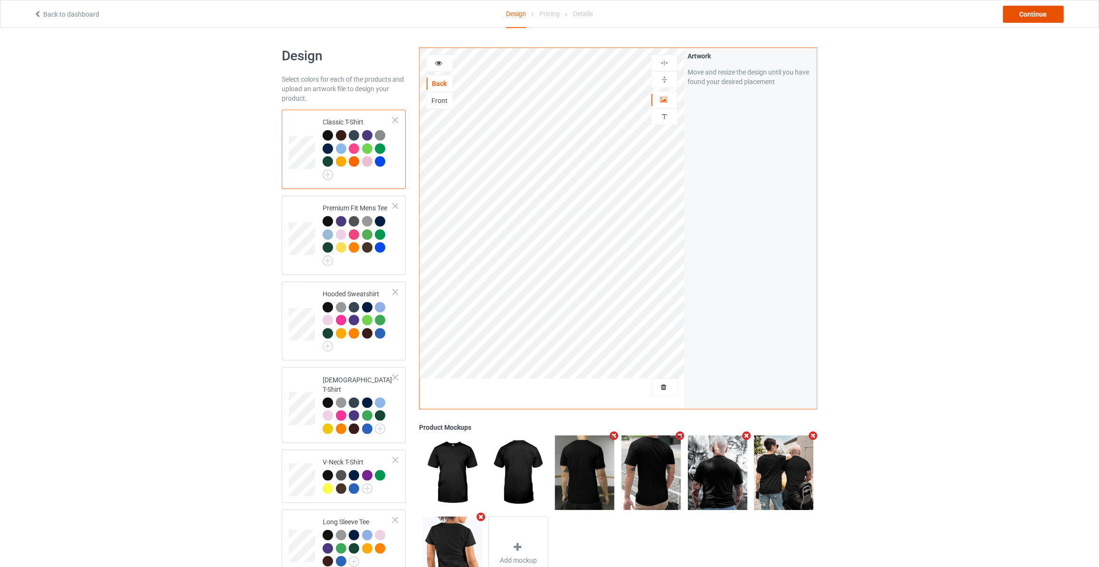
click at [1045, 13] on div "Continue" at bounding box center [1033, 14] width 61 height 17
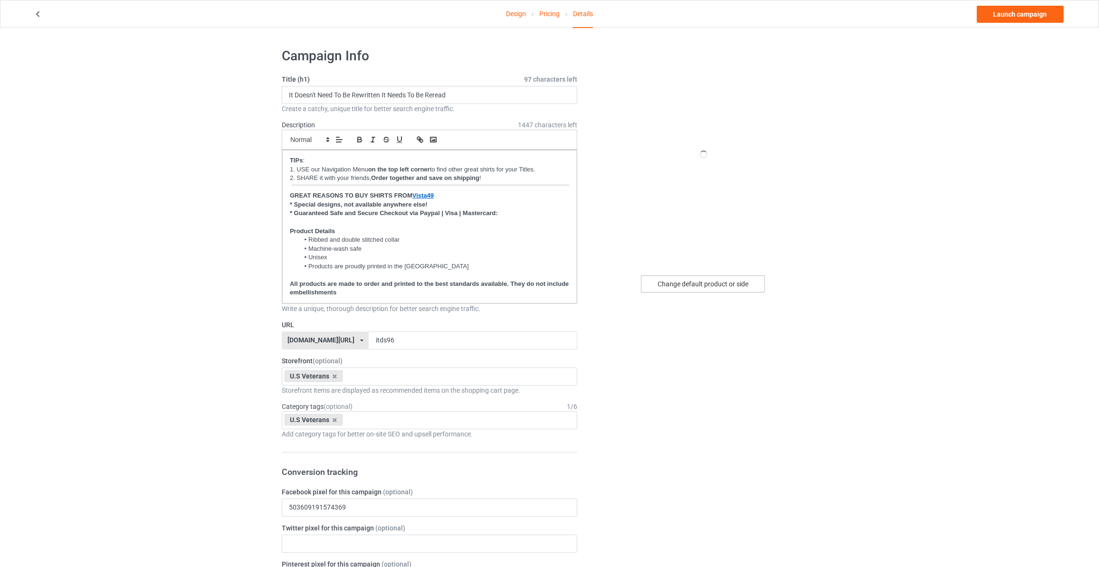
click at [717, 288] on div "Change default product or side" at bounding box center [703, 283] width 124 height 17
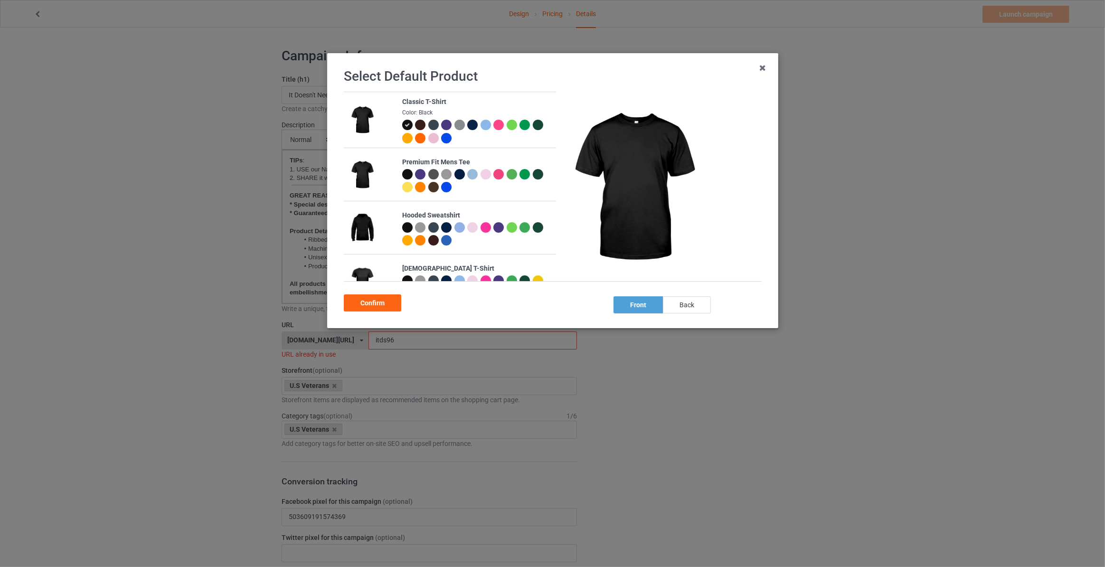
click at [694, 313] on div "back" at bounding box center [687, 304] width 48 height 17
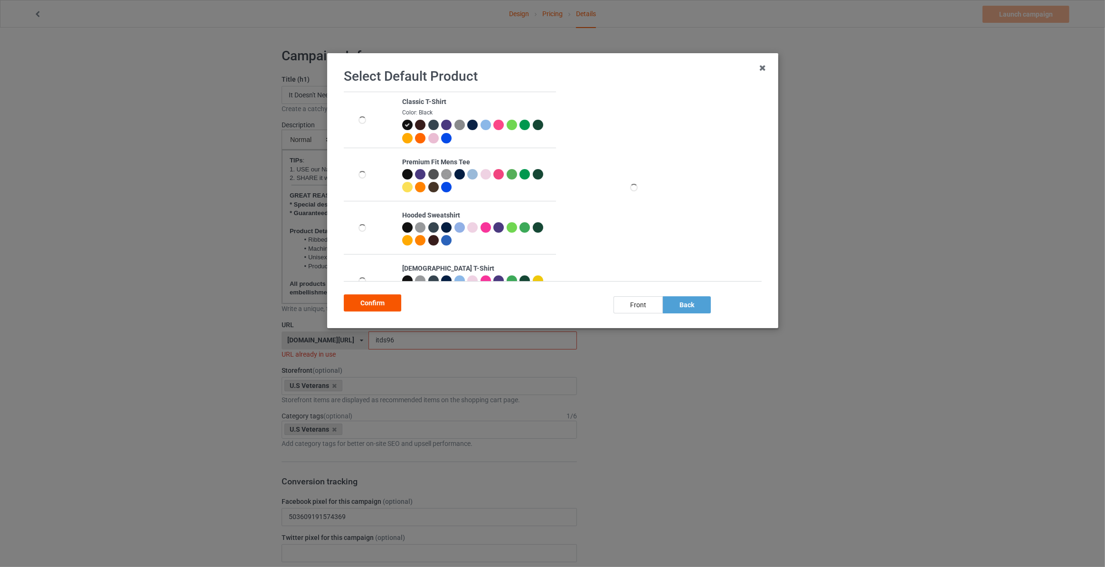
click at [375, 305] on div "Confirm" at bounding box center [372, 302] width 57 height 17
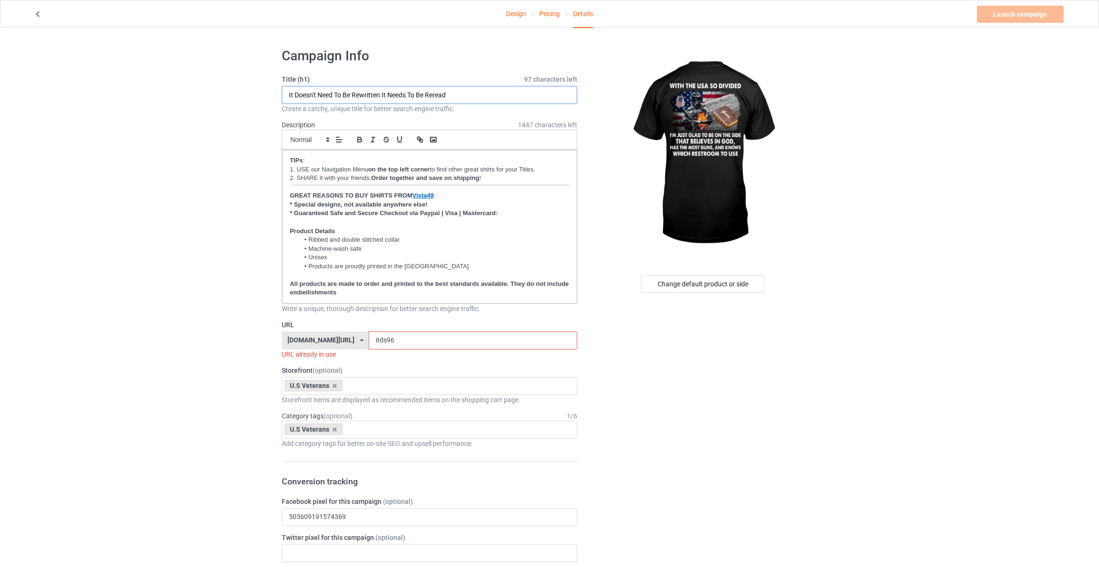
click at [413, 93] on input "It Doesn't Need To Be Rewritten It Needs To Be Reread" at bounding box center [429, 95] width 295 height 18
paste input "n 1775 They Tried To Take Our Guns We Shot Them"
drag, startPoint x: 467, startPoint y: 95, endPoint x: 21, endPoint y: 46, distance: 448.7
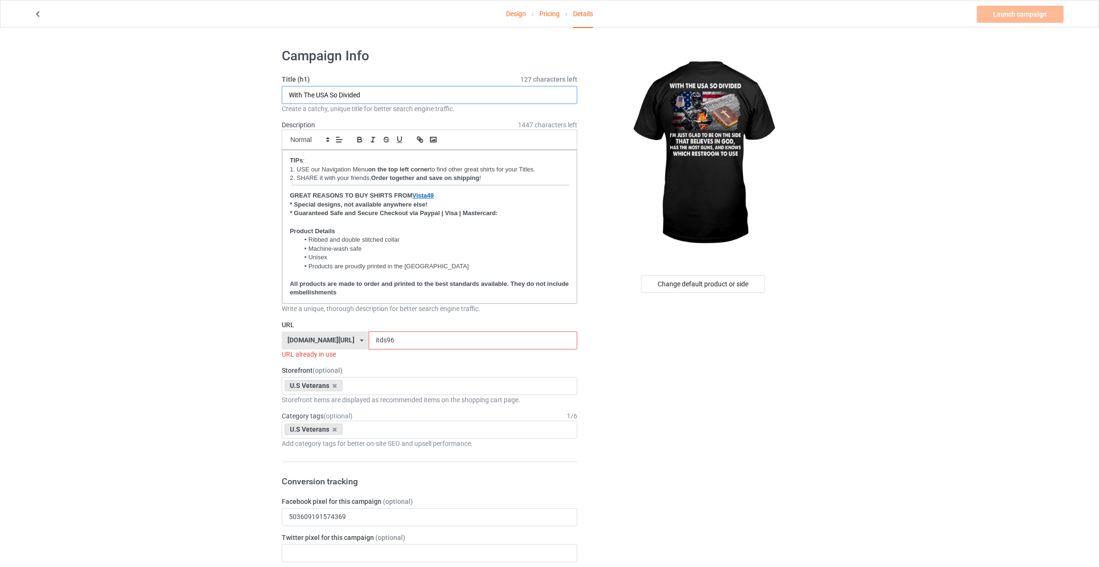
type input "With The USA So Divided"
drag, startPoint x: 387, startPoint y: 337, endPoint x: 64, endPoint y: 294, distance: 326.3
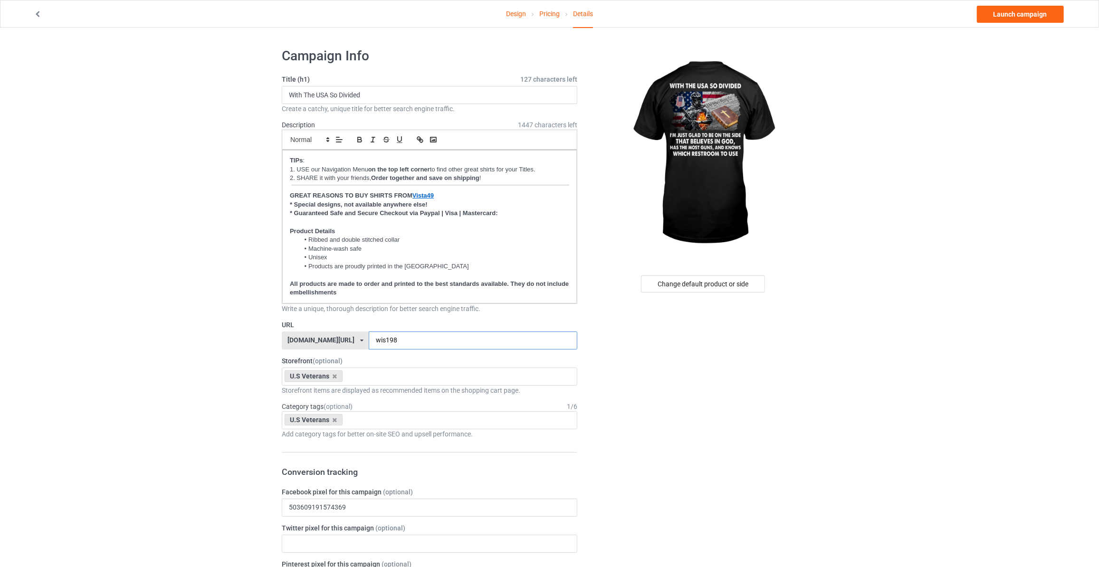
type input "wis198"
drag, startPoint x: 883, startPoint y: 196, endPoint x: 952, endPoint y: 95, distance: 122.4
click at [1006, 19] on link "Launch campaign" at bounding box center [1020, 14] width 87 height 17
